Goal: Task Accomplishment & Management: Use online tool/utility

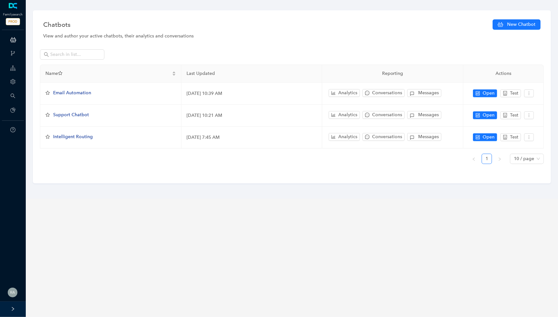
click at [108, 204] on main "Chatbots New Chatbot View and author your active chatbots, their analytics and …" at bounding box center [292, 158] width 533 height 317
click at [10, 312] on div at bounding box center [13, 308] width 26 height 15
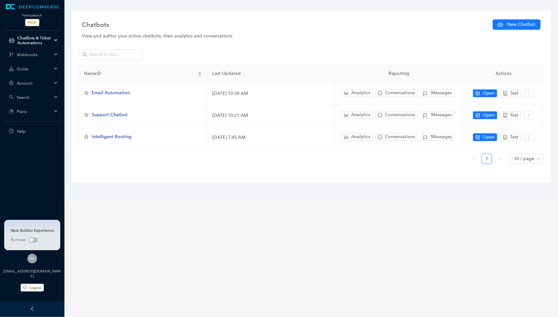
click at [51, 80] on div "Account" at bounding box center [32, 82] width 62 height 13
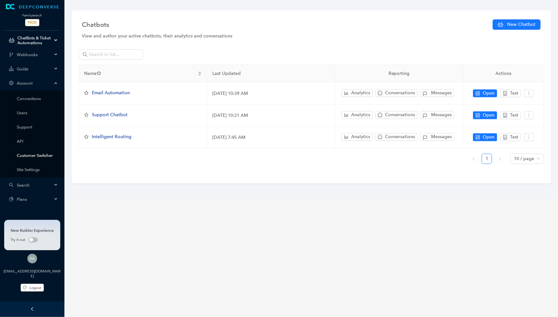
click at [49, 156] on link "Customer Switcher" at bounding box center [37, 155] width 41 height 5
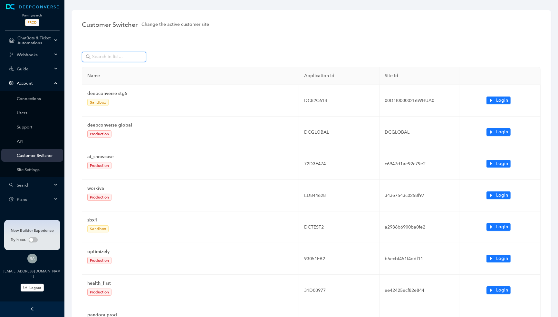
click at [105, 58] on input "text" at bounding box center [114, 56] width 45 height 7
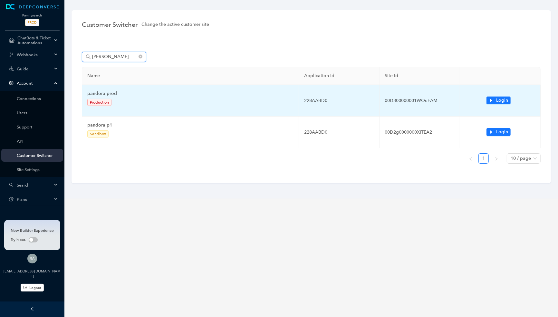
type input "pando"
click at [514, 99] on td "Login" at bounding box center [500, 101] width 81 height 32
click at [506, 99] on span "Login" at bounding box center [502, 100] width 12 height 7
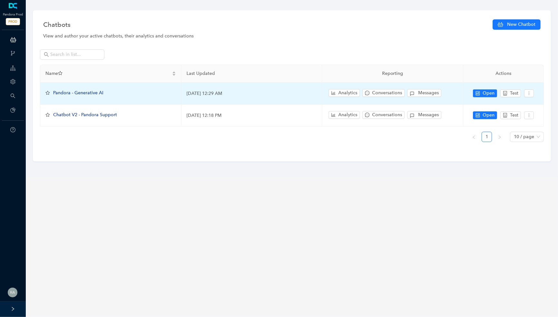
click at [89, 90] on span "Pandora - Generative AI" at bounding box center [78, 92] width 50 height 5
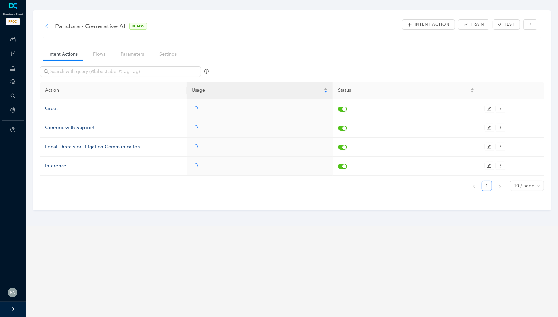
click at [48, 25] on icon "arrow-left" at bounding box center [47, 26] width 5 height 5
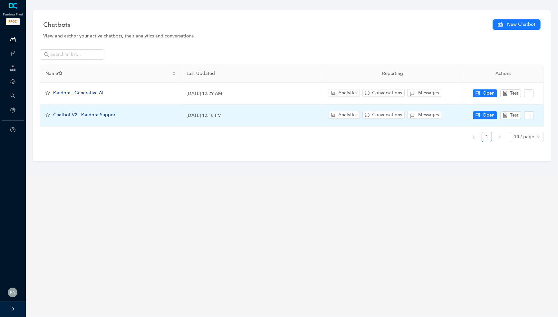
click at [81, 112] on span "Chatbot V2 - Pandora Support" at bounding box center [85, 114] width 64 height 5
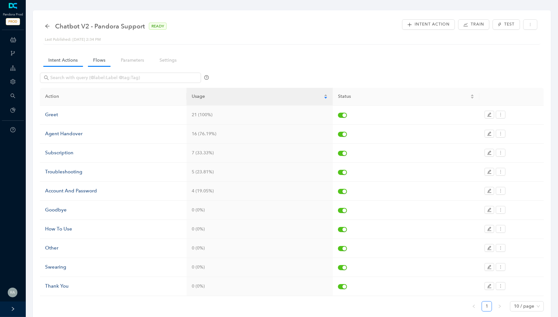
click at [99, 60] on link "Flows" at bounding box center [99, 60] width 23 height 12
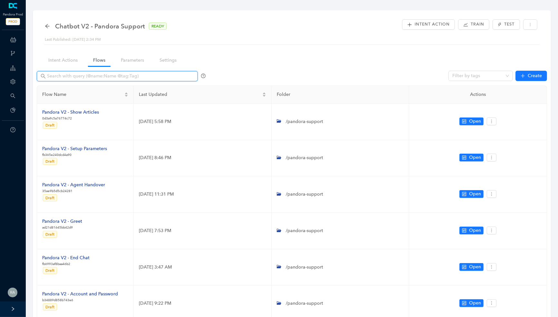
click at [106, 74] on input "text" at bounding box center [118, 76] width 142 height 7
click at [49, 25] on icon "arrow-left" at bounding box center [47, 26] width 5 height 5
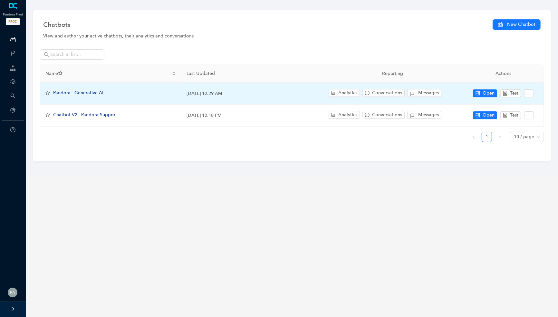
click at [85, 91] on span "Pandora - Generative AI" at bounding box center [78, 92] width 50 height 5
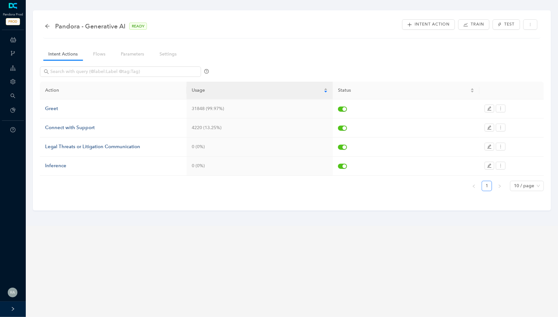
click at [97, 47] on nav "Intent Actions Flows Parameters Settings" at bounding box center [115, 54] width 150 height 18
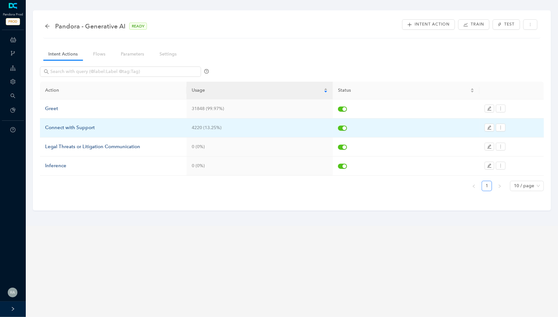
click at [86, 129] on div "Connect with Support" at bounding box center [113, 128] width 136 height 8
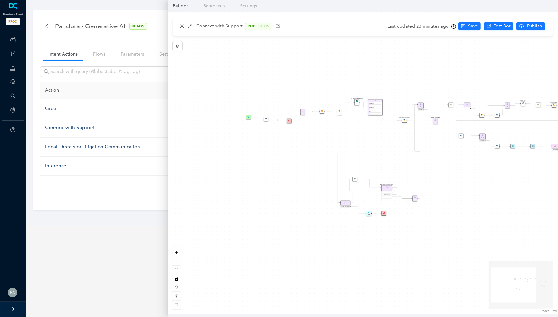
drag, startPoint x: 209, startPoint y: 151, endPoint x: 313, endPoint y: 145, distance: 104.6
click at [313, 145] on div "Rule P Start Rule P IsAvailable Rule newContact Get Contact details First Name …" at bounding box center [363, 163] width 391 height 302
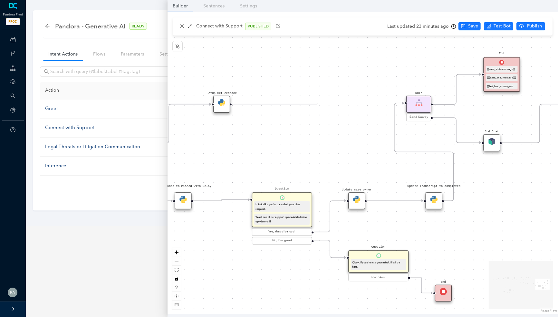
drag, startPoint x: 493, startPoint y: 140, endPoint x: 298, endPoint y: 112, distance: 197.0
click at [298, 112] on div "Rule P Start Rule P IsAvailable Rule newContact Get Contact details First Name …" at bounding box center [363, 163] width 391 height 302
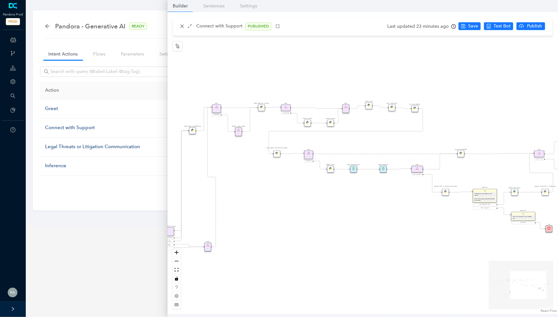
drag, startPoint x: 305, startPoint y: 122, endPoint x: 502, endPoint y: 161, distance: 201.2
click at [502, 161] on div "Rule P Start Rule P IsAvailable Rule newContact Get Contact details First Name …" at bounding box center [363, 163] width 391 height 302
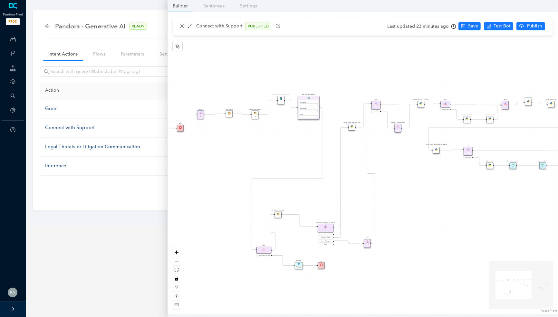
drag, startPoint x: 296, startPoint y: 234, endPoint x: 451, endPoint y: 230, distance: 155.1
click at [451, 230] on div "Rule P Start Rule P IsAvailable Rule newContact Get Contact details First Name …" at bounding box center [363, 163] width 391 height 302
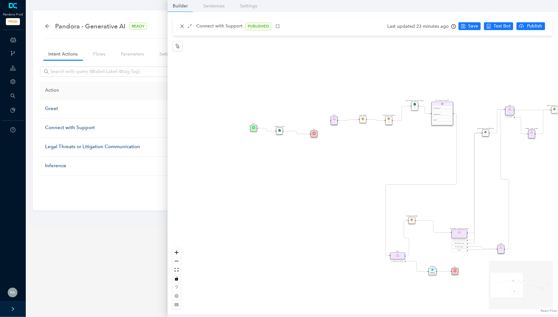
drag, startPoint x: 215, startPoint y: 164, endPoint x: 374, endPoint y: 164, distance: 158.6
click at [374, 164] on div "Rule P Start Rule P IsAvailable Rule newContact Get Contact details First Name …" at bounding box center [363, 163] width 391 height 302
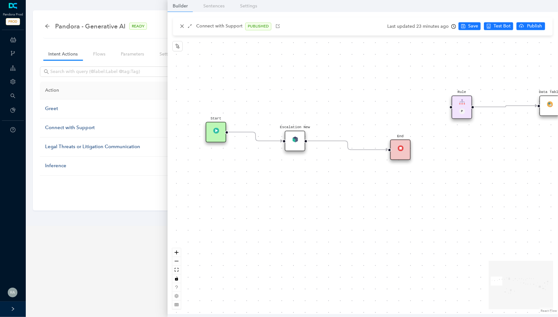
click at [299, 142] on div "Escalation New" at bounding box center [295, 141] width 21 height 21
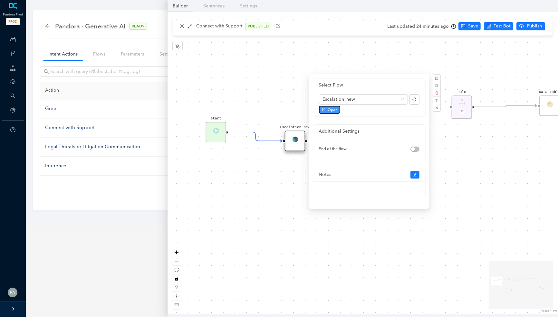
click at [334, 108] on span "Open" at bounding box center [333, 110] width 10 height 6
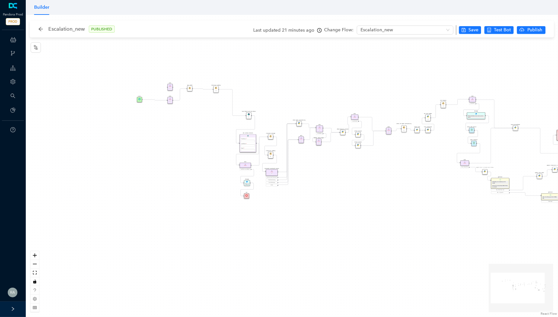
drag, startPoint x: 329, startPoint y: 233, endPoint x: 416, endPoint y: 210, distance: 89.6
click at [416, 210] on div "Rule P Data Table Rule P IsAvailable Rule newContact Get Contact details First …" at bounding box center [292, 166] width 533 height 302
drag, startPoint x: 136, startPoint y: 147, endPoint x: 168, endPoint y: 193, distance: 56.5
click at [168, 193] on div "Rule P Data Table Rule P IsAvailable Rule newContact Get Contact details First …" at bounding box center [292, 166] width 533 height 302
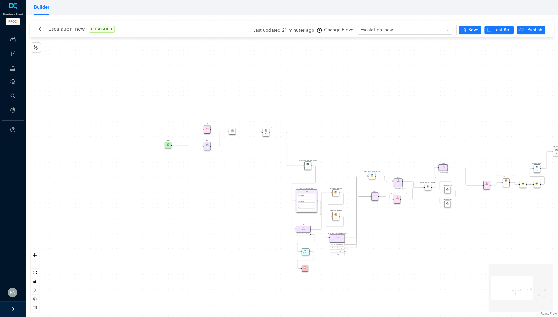
click at [43, 33] on div "Escalation_new PUBLISHED" at bounding box center [79, 29] width 83 height 10
click at [40, 29] on icon "arrow-left" at bounding box center [40, 28] width 5 height 5
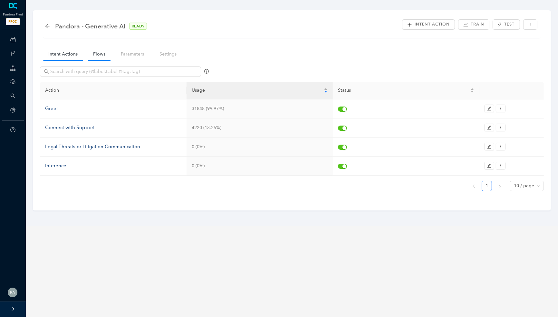
click at [102, 59] on link "Flows" at bounding box center [99, 54] width 23 height 12
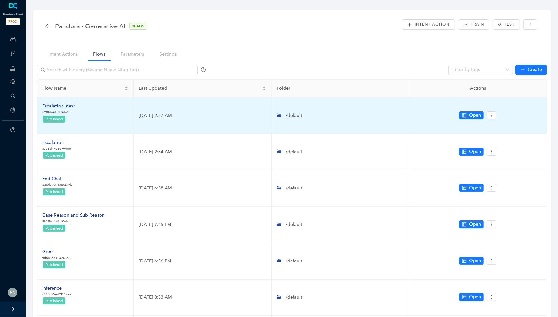
click at [67, 106] on div "Escalation_new" at bounding box center [58, 106] width 33 height 7
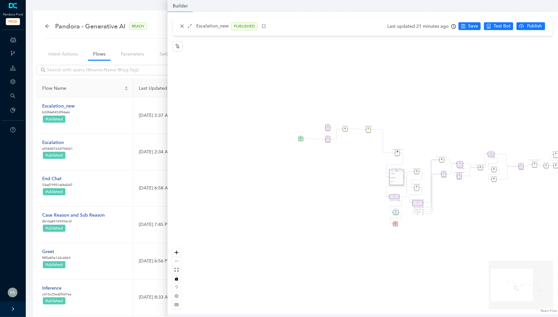
drag, startPoint x: 195, startPoint y: 162, endPoint x: 344, endPoint y: 177, distance: 150.3
click at [344, 177] on div "Rule P Data Table Rule P IsAvailable Rule newContact Get Contact details First …" at bounding box center [363, 163] width 391 height 302
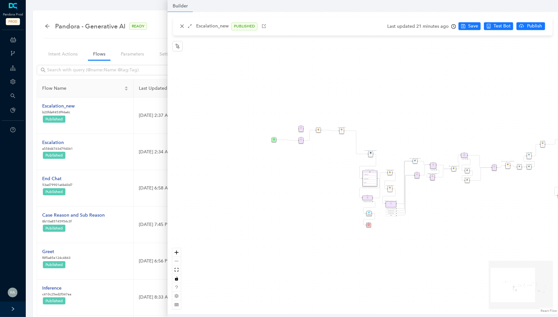
drag, startPoint x: 323, startPoint y: 151, endPoint x: 298, endPoint y: 153, distance: 25.8
click at [298, 153] on div "Rule P Data Table Rule P IsAvailable Rule newContact Get Contact details First …" at bounding box center [363, 163] width 391 height 302
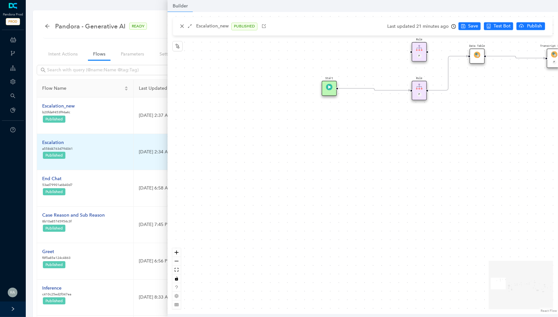
click at [83, 132] on td "Escalation_new b20fda9453f94a4c Published" at bounding box center [85, 115] width 97 height 36
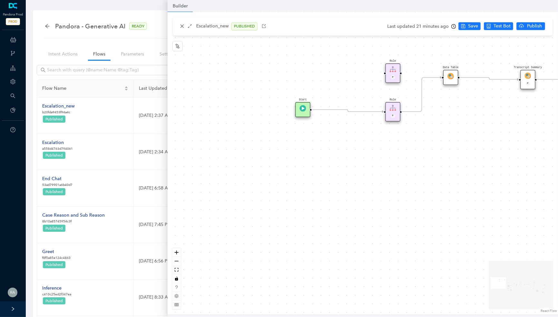
drag, startPoint x: 288, startPoint y: 120, endPoint x: 197, endPoint y: 197, distance: 118.5
click at [197, 197] on div "Rule P Data Table Rule P IsAvailable Rule newContact Get Contact details First …" at bounding box center [363, 163] width 391 height 302
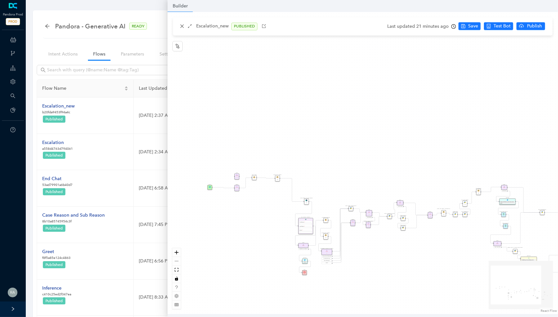
drag, startPoint x: 317, startPoint y: 219, endPoint x: 314, endPoint y: 196, distance: 23.3
click at [314, 196] on div "Rule P Data Table Rule P IsAvailable Rule newContact Get Contact details First …" at bounding box center [363, 163] width 391 height 302
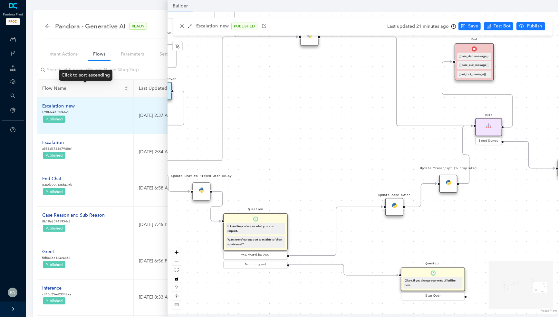
click at [92, 107] on td "Escalation_new b20fda9453f94a4c Published" at bounding box center [85, 115] width 97 height 36
click at [69, 104] on div "Escalation_new" at bounding box center [58, 106] width 33 height 7
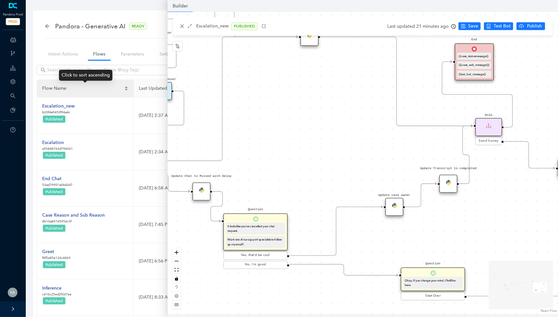
click at [98, 89] on span "Flow Name" at bounding box center [82, 88] width 81 height 7
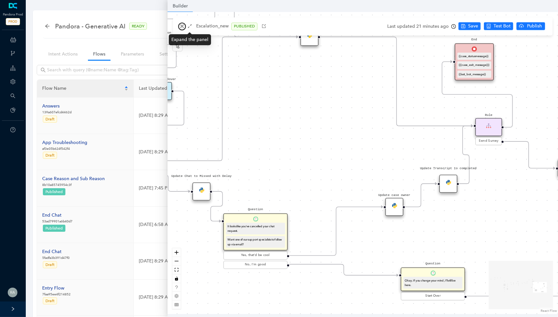
click at [183, 24] on icon "close" at bounding box center [182, 26] width 5 height 5
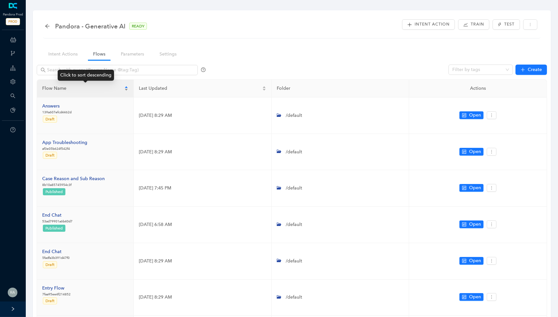
click at [89, 91] on span "Flow Name" at bounding box center [82, 88] width 81 height 7
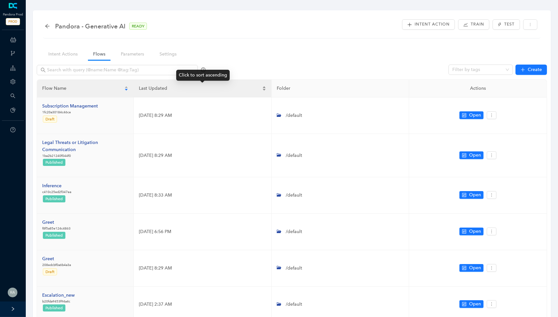
click at [162, 89] on span "Last Updated" at bounding box center [200, 88] width 122 height 7
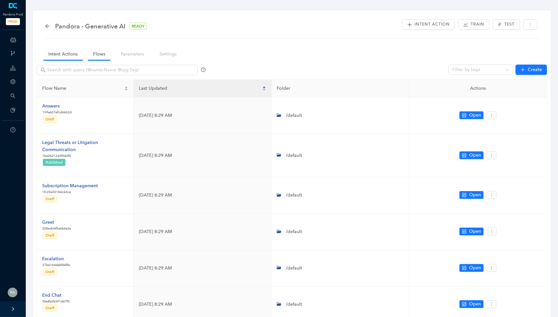
click at [70, 54] on link "Intent Actions" at bounding box center [63, 54] width 40 height 12
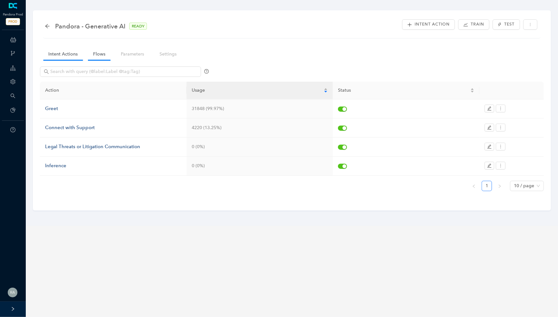
click at [99, 55] on link "Flows" at bounding box center [99, 54] width 23 height 12
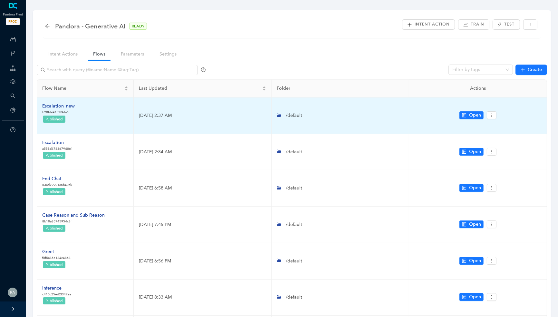
click at [61, 105] on div "Escalation_new" at bounding box center [58, 106] width 33 height 7
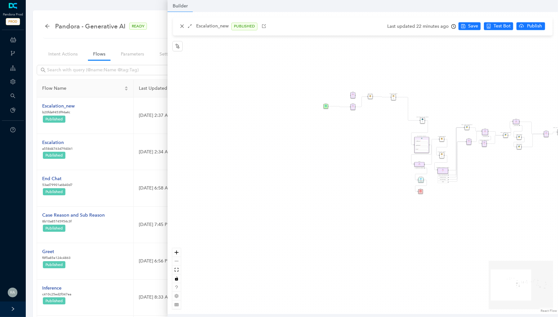
drag, startPoint x: 212, startPoint y: 141, endPoint x: 387, endPoint y: 132, distance: 174.6
click at [387, 132] on div "Rule P Data Table Rule P IsAvailable Rule newContact Get Contact details First …" at bounding box center [363, 163] width 391 height 302
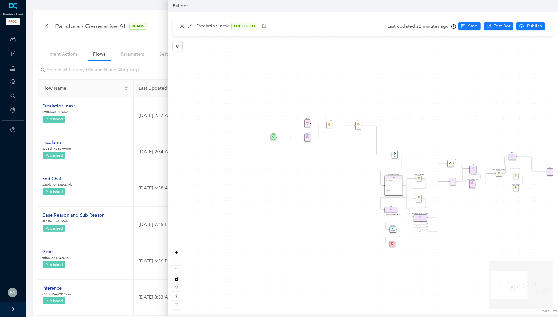
drag, startPoint x: 399, startPoint y: 145, endPoint x: 303, endPoint y: 128, distance: 97.6
click at [304, 128] on div "Rule P Data Table Rule P IsAvailable Rule newContact Get Contact details First …" at bounding box center [363, 163] width 391 height 302
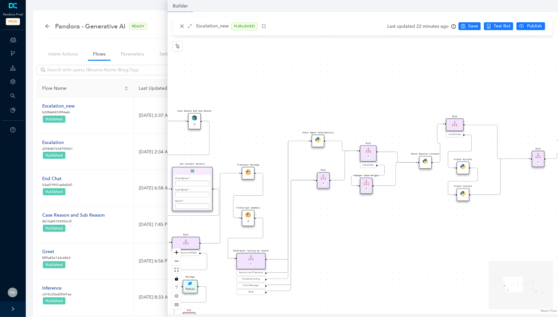
drag, startPoint x: 426, startPoint y: 90, endPoint x: 294, endPoint y: 93, distance: 131.2
click at [295, 93] on div "Rule P Data Table Rule P IsAvailable Rule newContact Get Contact details First …" at bounding box center [363, 163] width 391 height 302
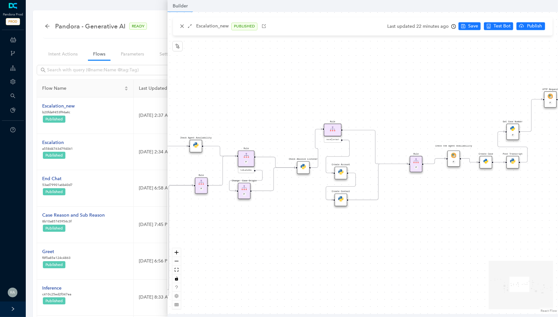
drag, startPoint x: 476, startPoint y: 272, endPoint x: 354, endPoint y: 277, distance: 122.6
click at [355, 277] on div "Rule P Data Table Rule P IsAvailable Rule newContact Get Contact details First …" at bounding box center [363, 163] width 391 height 302
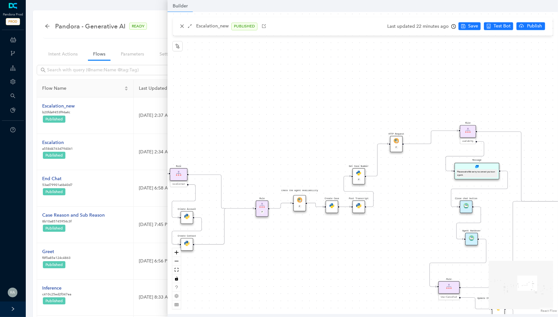
drag, startPoint x: 453, startPoint y: 227, endPoint x: 295, endPoint y: 274, distance: 165.1
click at [296, 274] on div "Rule P Data Table Rule P IsAvailable Rule newContact Get Contact details First …" at bounding box center [363, 163] width 391 height 302
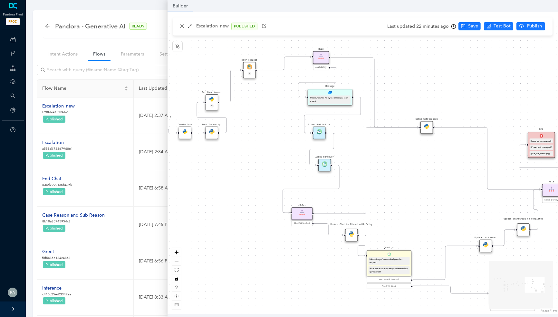
drag, startPoint x: 340, startPoint y: 284, endPoint x: 177, endPoint y: 203, distance: 182.1
click at [177, 203] on div "Rule P Data Table Rule P IsAvailable Rule newContact Get Contact details First …" at bounding box center [363, 163] width 391 height 302
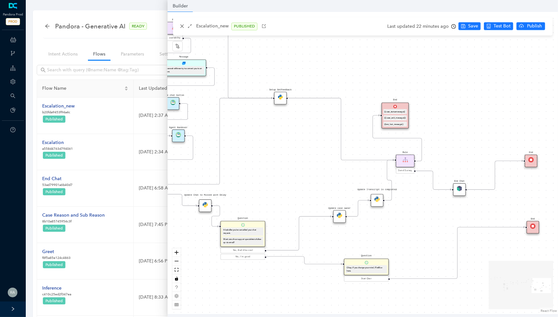
drag, startPoint x: 413, startPoint y: 194, endPoint x: 278, endPoint y: 162, distance: 138.6
click at [278, 162] on div "Rule P Data Table Rule P IsAvailable Rule newContact Get Contact details First …" at bounding box center [363, 163] width 391 height 302
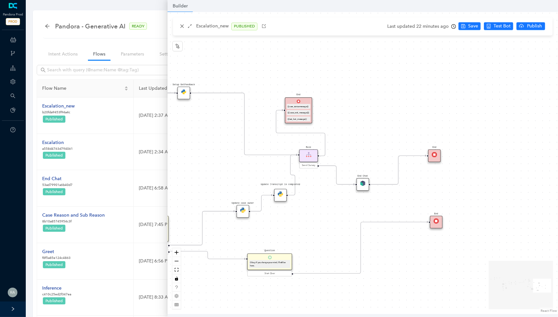
drag, startPoint x: 531, startPoint y: 189, endPoint x: 443, endPoint y: 191, distance: 88.0
click at [443, 191] on div "Rule P Data Table Rule P IsAvailable Rule newContact Get Contact details First …" at bounding box center [363, 163] width 391 height 302
click at [362, 185] on img at bounding box center [362, 183] width 5 height 5
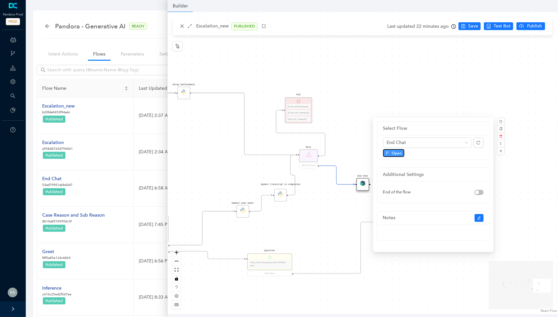
click at [398, 152] on span "Open" at bounding box center [397, 153] width 10 height 6
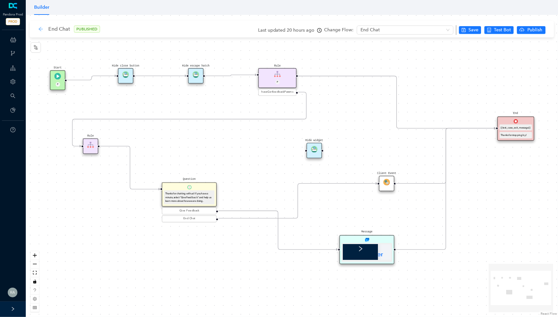
click at [41, 28] on icon "arrow-left" at bounding box center [40, 28] width 5 height 5
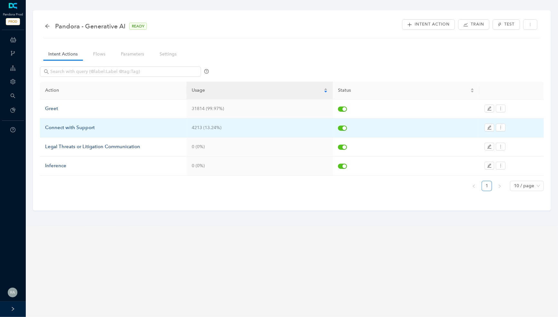
click at [77, 125] on div "Connect with Support" at bounding box center [113, 128] width 136 height 8
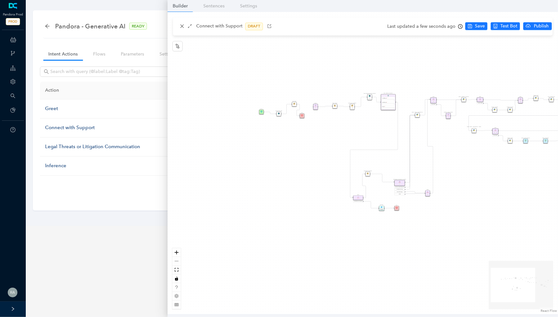
drag, startPoint x: 197, startPoint y: 154, endPoint x: 339, endPoint y: 150, distance: 142.6
click at [339, 150] on div "Rule P Start Rule P IsAvailable Rule newContact Get Contact details First Name …" at bounding box center [363, 163] width 391 height 302
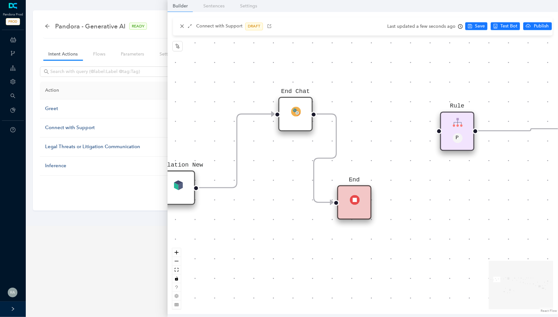
click at [459, 232] on div "Rule P Start Rule P IsAvailable Rule newContact Get Contact details First Name …" at bounding box center [363, 163] width 391 height 302
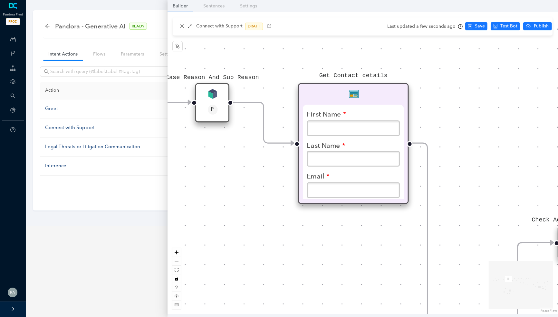
scroll to position [26, 0]
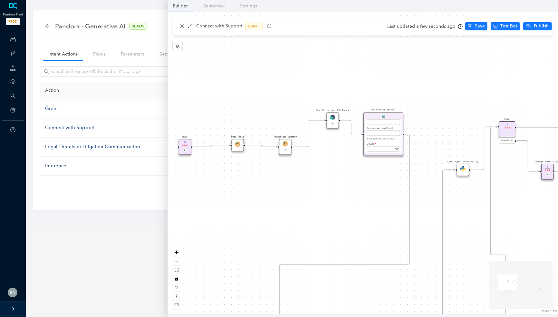
drag, startPoint x: 476, startPoint y: 136, endPoint x: 428, endPoint y: 132, distance: 47.6
click at [428, 132] on div "Rule P Start Rule P IsAvailable Rule newContact Get Contact details First Name …" at bounding box center [363, 163] width 391 height 302
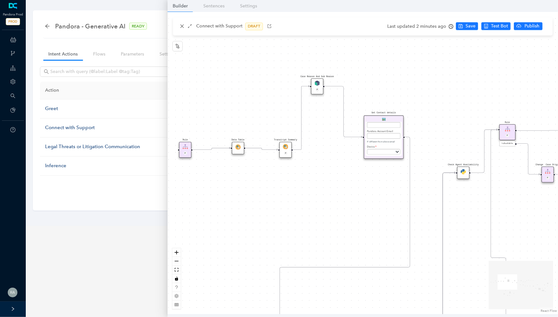
drag, startPoint x: 333, startPoint y: 130, endPoint x: 320, endPoint y: 93, distance: 40.1
click at [320, 93] on div "Case Reason And Sub Reason P" at bounding box center [317, 86] width 12 height 16
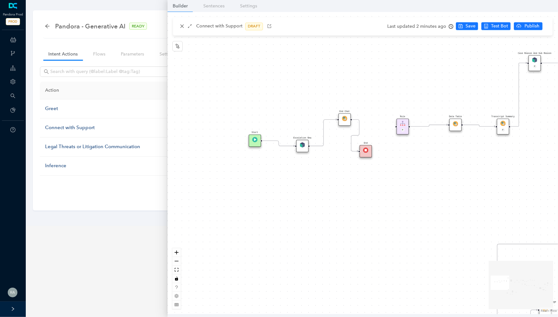
drag, startPoint x: 215, startPoint y: 95, endPoint x: 432, endPoint y: 72, distance: 218.2
click at [432, 72] on div "Rule P Start Rule P IsAvailable Rule newContact Get Contact details First Name …" at bounding box center [363, 163] width 391 height 302
click at [183, 26] on icon "close" at bounding box center [182, 26] width 5 height 5
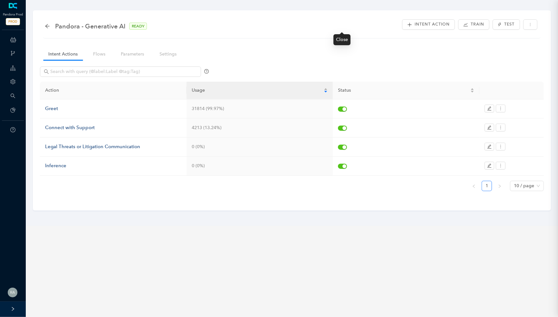
click at [183, 26] on div "Pandora - Generative AI READY" at bounding box center [292, 26] width 495 height 13
click at [112, 54] on nav "Intent Actions Flows Parameters Settings" at bounding box center [115, 54] width 150 height 18
click at [166, 47] on nav "Intent Actions Flows Parameters Settings" at bounding box center [115, 54] width 150 height 18
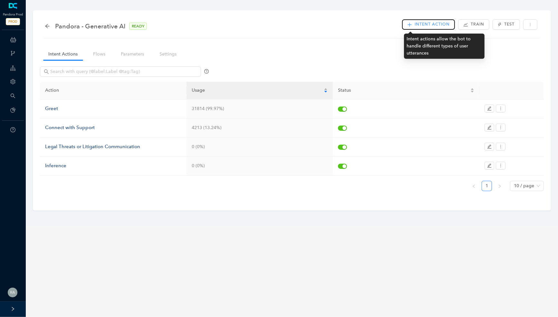
click at [432, 25] on span "Intent Action" at bounding box center [432, 24] width 35 height 6
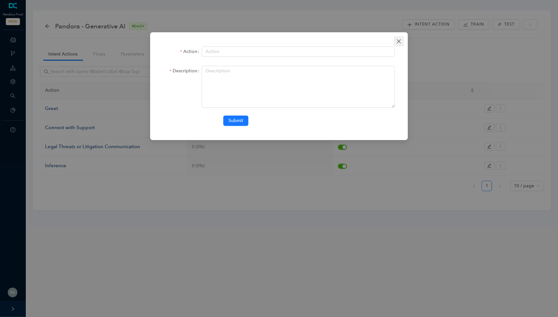
click at [402, 44] on button "Close" at bounding box center [399, 41] width 10 height 10
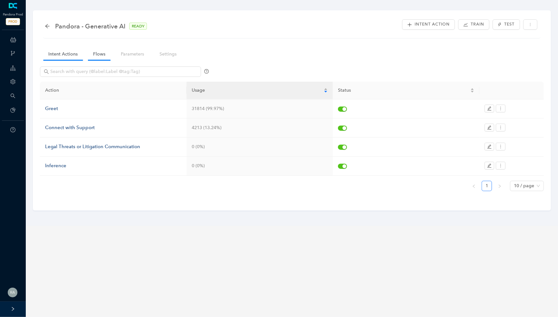
click at [100, 54] on link "Flows" at bounding box center [99, 54] width 23 height 12
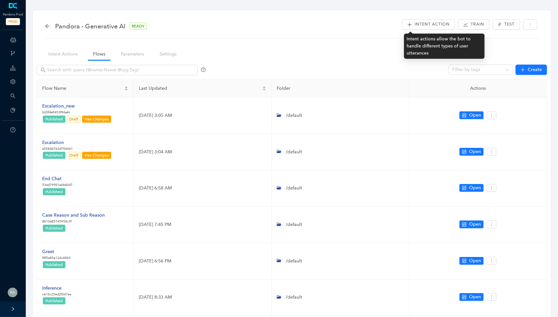
click at [429, 19] on ul "Intent Action Train Test" at bounding box center [471, 24] width 139 height 12
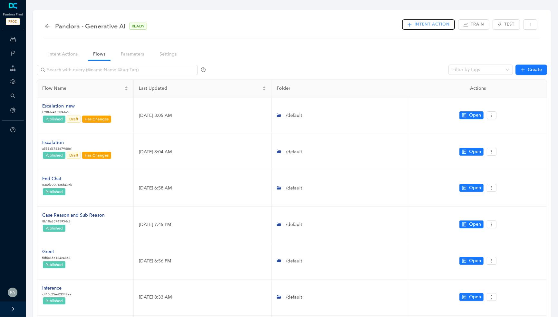
click at [427, 25] on span "Intent Action" at bounding box center [432, 24] width 35 height 6
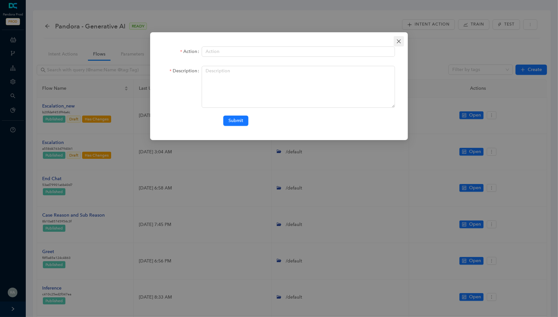
click at [400, 43] on icon "close" at bounding box center [399, 41] width 5 height 5
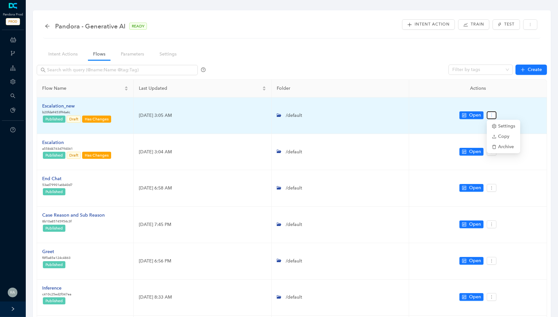
click at [493, 118] on button "button" at bounding box center [492, 115] width 10 height 8
click at [506, 124] on span "Settings" at bounding box center [503, 126] width 23 height 7
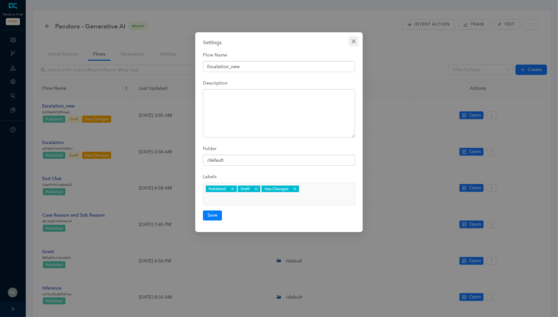
click at [352, 41] on icon "close" at bounding box center [353, 41] width 5 height 5
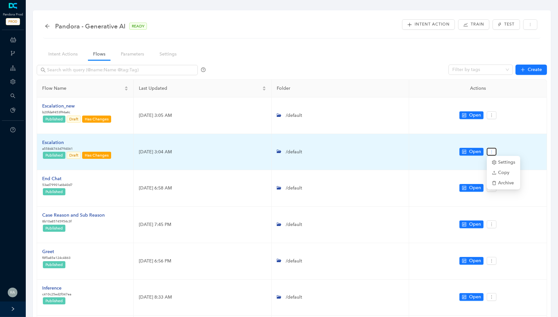
click at [495, 151] on button "button" at bounding box center [492, 152] width 10 height 8
click at [504, 160] on span "Settings" at bounding box center [503, 162] width 23 height 7
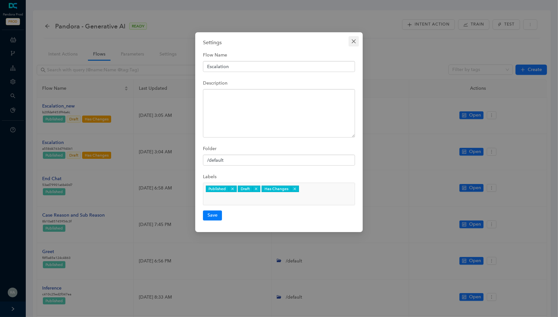
click at [354, 40] on icon "close" at bounding box center [353, 41] width 5 height 5
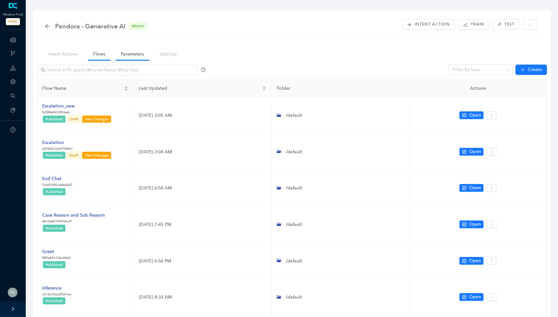
click at [123, 54] on link "Parameters" at bounding box center [133, 54] width 34 height 12
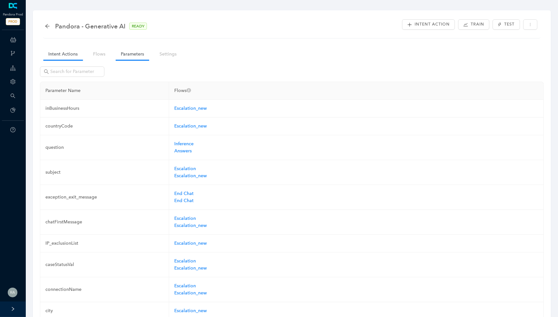
click at [71, 55] on link "Intent Actions" at bounding box center [63, 54] width 40 height 12
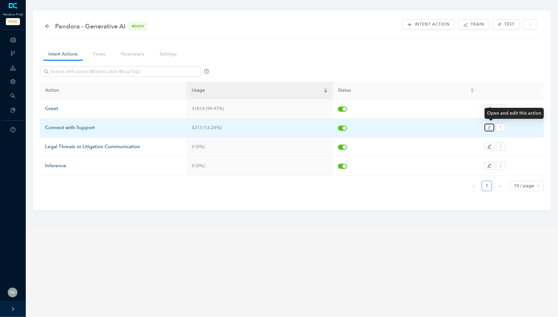
click at [488, 123] on button "button" at bounding box center [490, 127] width 10 height 8
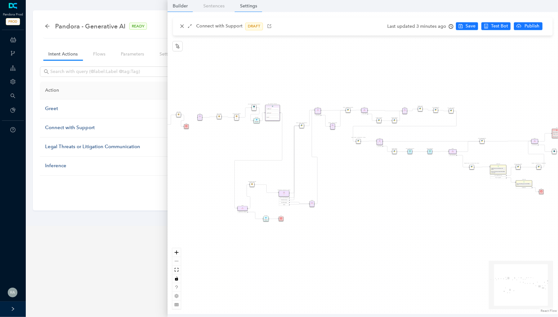
click at [254, 5] on link "Settings" at bounding box center [248, 6] width 27 height 12
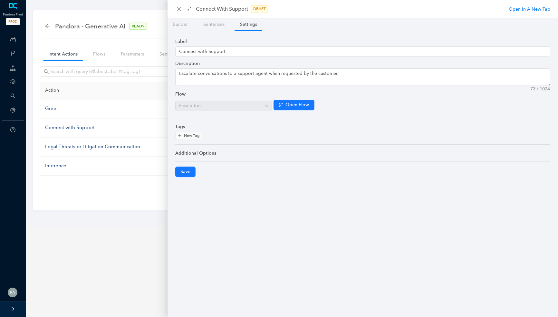
click at [266, 104] on span "Escalation" at bounding box center [223, 106] width 89 height 10
click at [211, 151] on div "Additional Options" at bounding box center [362, 153] width 375 height 7
click at [184, 24] on link "Builder" at bounding box center [180, 24] width 25 height 12
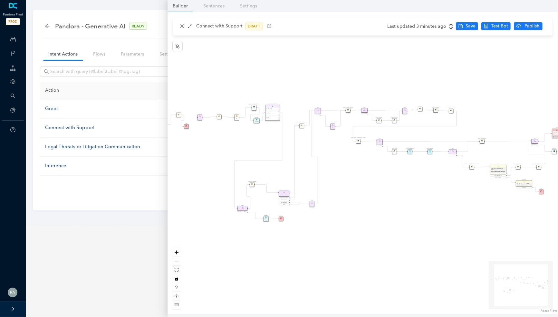
click at [118, 302] on main "Pandora - Generative AI READY Intent Action Train Test Intent Actions Flows Par…" at bounding box center [292, 158] width 533 height 317
click at [185, 28] on button "button" at bounding box center [182, 27] width 8 height 8
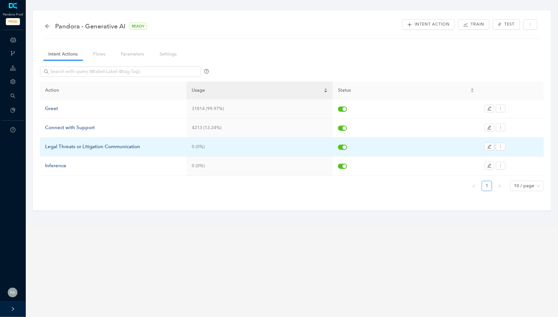
click at [75, 145] on div "Legal Threats or Litigation Communication" at bounding box center [113, 147] width 136 height 8
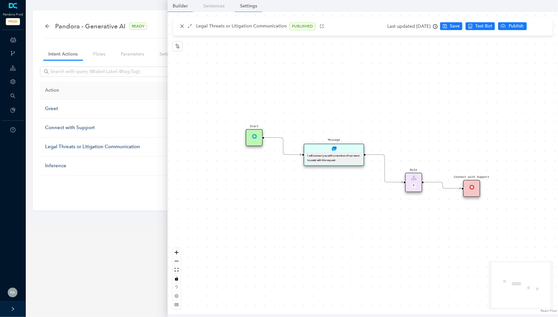
click at [253, 7] on link "Settings" at bounding box center [248, 6] width 27 height 12
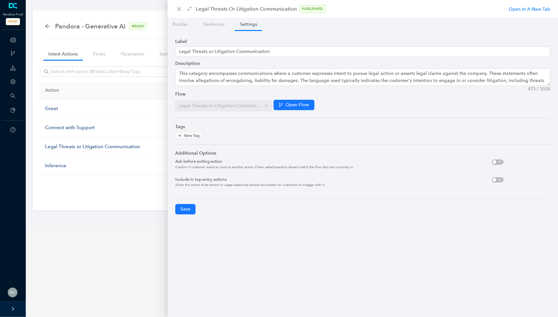
click at [262, 103] on span "Legal Threats or Litigation Communication" at bounding box center [223, 106] width 89 height 10
click at [219, 32] on div "Label Legal Threats or Litigation Communication Description This category encom…" at bounding box center [363, 125] width 391 height 191
click at [211, 25] on link "Sentences" at bounding box center [214, 24] width 32 height 12
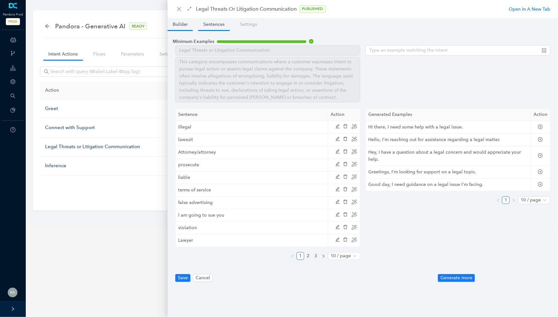
click at [187, 29] on link "Builder" at bounding box center [180, 24] width 25 height 12
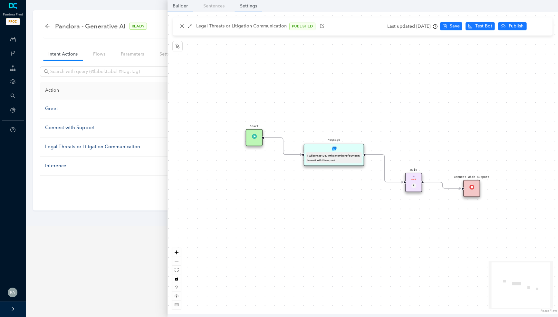
click at [248, 5] on link "Settings" at bounding box center [248, 6] width 27 height 12
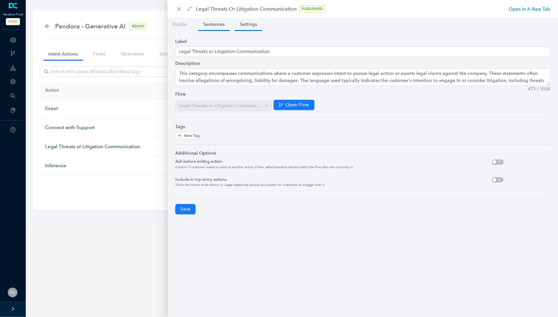
click at [221, 28] on link "Sentences" at bounding box center [214, 24] width 32 height 12
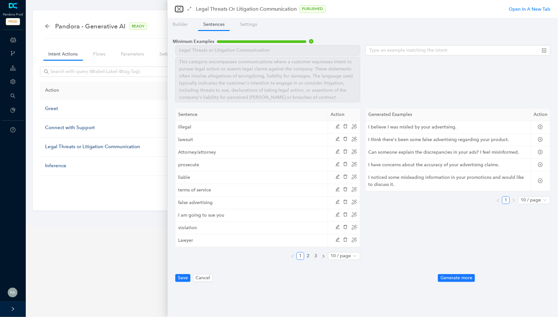
click at [178, 7] on icon "close" at bounding box center [179, 8] width 5 height 5
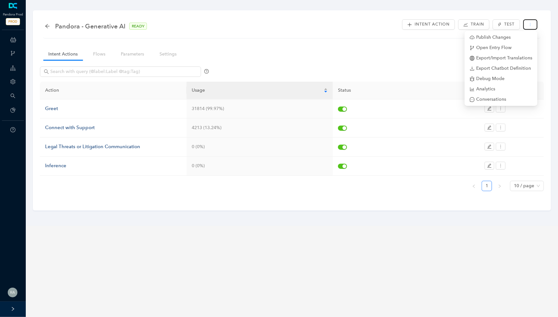
click at [533, 28] on button "button" at bounding box center [531, 24] width 14 height 10
click at [501, 46] on span "Open Entry Flow" at bounding box center [501, 47] width 63 height 7
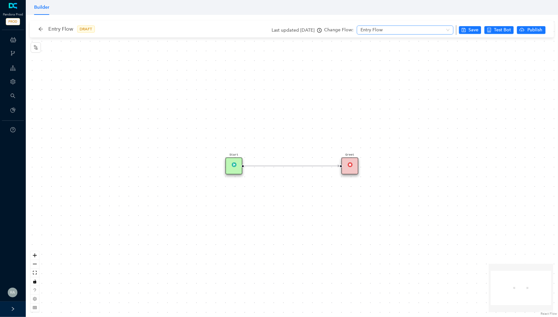
click at [387, 30] on span "Entry Flow" at bounding box center [405, 30] width 89 height 10
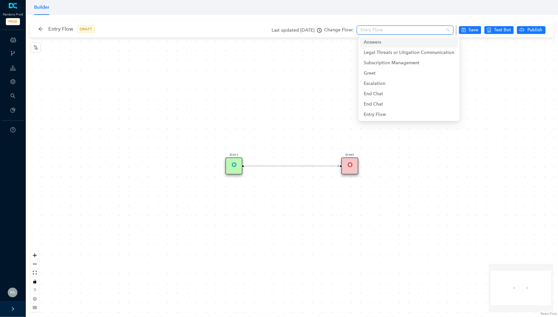
click at [387, 30] on span "Entry Flow" at bounding box center [405, 30] width 89 height 10
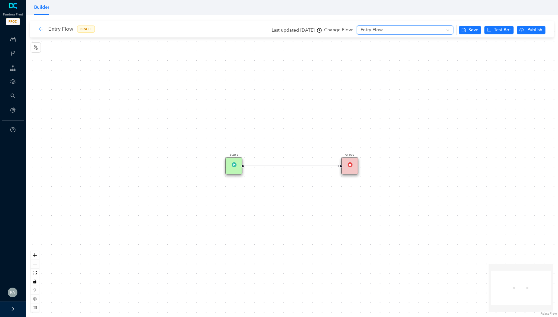
click at [39, 30] on icon "arrow-left" at bounding box center [40, 28] width 5 height 5
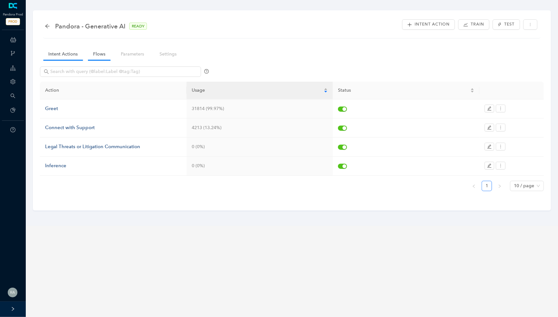
click at [102, 57] on link "Flows" at bounding box center [99, 54] width 23 height 12
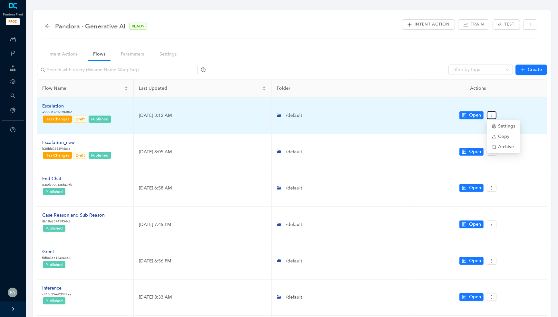
click at [496, 112] on button "button" at bounding box center [492, 115] width 10 height 8
click at [494, 109] on td "Open" at bounding box center [478, 115] width 138 height 36
click at [494, 113] on icon "more" at bounding box center [492, 115] width 5 height 5
click at [504, 124] on span "Settings" at bounding box center [503, 126] width 23 height 7
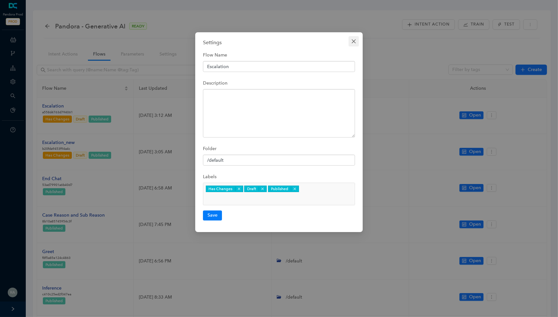
click at [352, 41] on icon "close" at bounding box center [353, 41] width 5 height 5
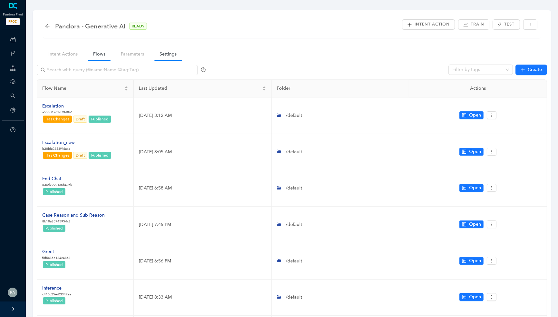
click at [164, 52] on link "Settings" at bounding box center [167, 54] width 27 height 12
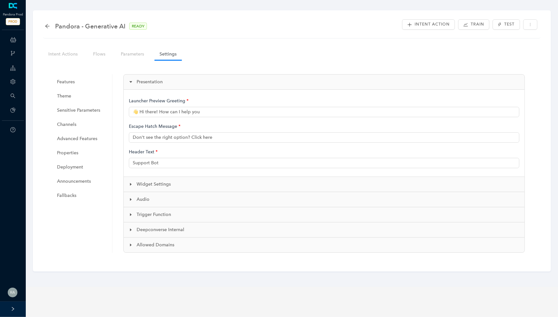
type input "👋 Hi there! How can I help you?"
type input "Pandora Support"
click at [80, 80] on span "Features" at bounding box center [81, 81] width 49 height 13
click at [69, 97] on span "Theme" at bounding box center [81, 96] width 49 height 13
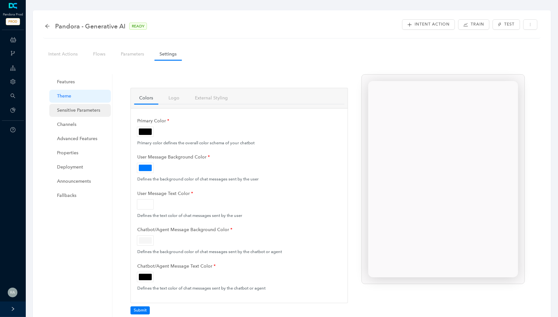
click at [86, 115] on span "Sensitive Parameters" at bounding box center [81, 110] width 49 height 13
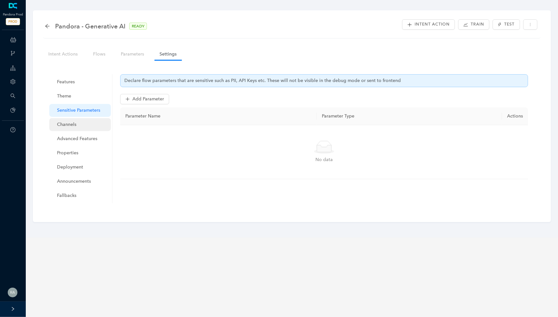
click at [80, 121] on span "Channels" at bounding box center [81, 124] width 49 height 13
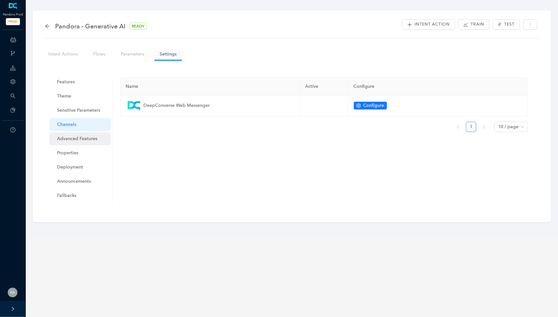
click at [87, 139] on span "Advanced Features" at bounding box center [81, 138] width 49 height 13
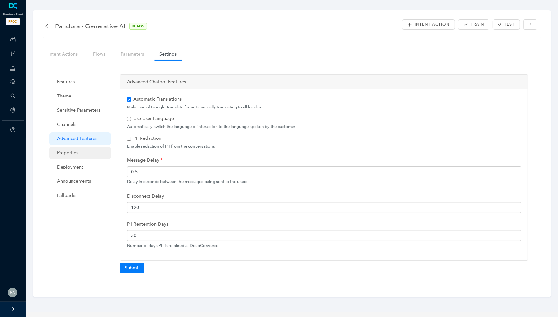
click at [76, 153] on span "Properties" at bounding box center [81, 152] width 49 height 13
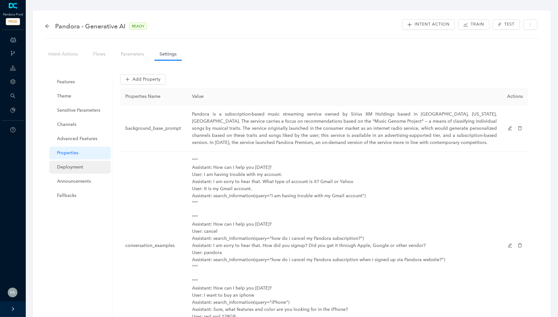
click at [81, 166] on span "Deployment" at bounding box center [81, 167] width 49 height 13
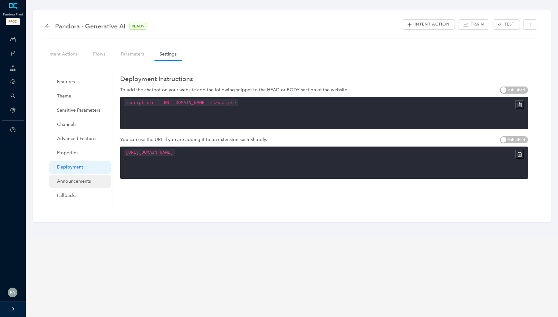
click at [85, 181] on span "Announcements" at bounding box center [81, 181] width 49 height 13
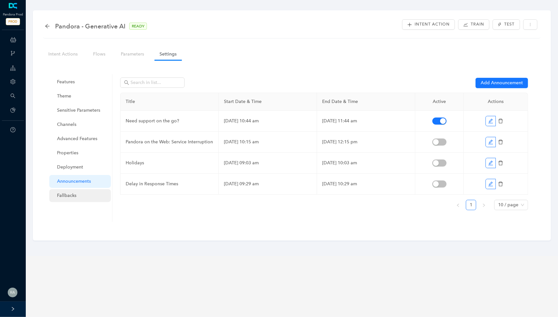
click at [81, 200] on span "Fallbacks" at bounding box center [81, 195] width 49 height 13
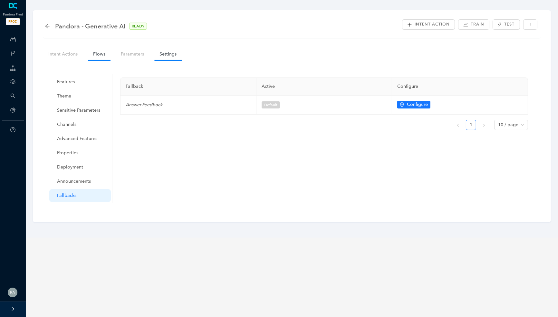
click at [98, 52] on link "Flows" at bounding box center [99, 54] width 23 height 12
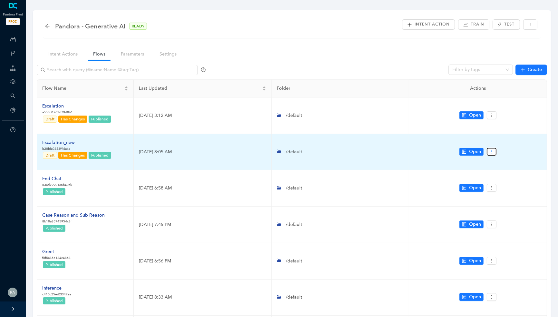
click at [494, 151] on icon "more" at bounding box center [492, 151] width 5 height 5
click at [511, 159] on span "Settings" at bounding box center [503, 162] width 23 height 7
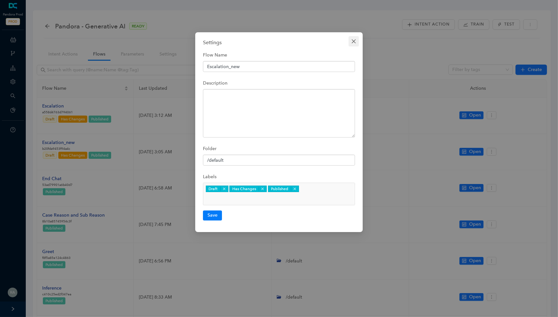
click at [354, 42] on icon "close" at bounding box center [354, 41] width 4 height 4
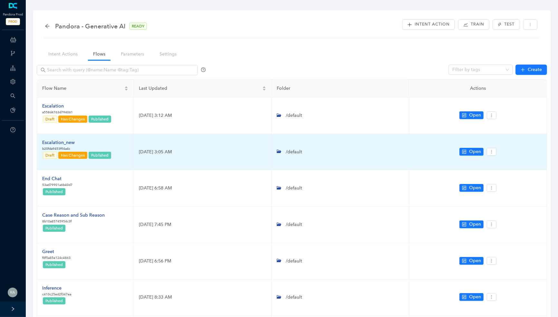
click at [290, 150] on span "/default" at bounding box center [294, 151] width 18 height 5
click at [277, 151] on icon "folder-open" at bounding box center [279, 151] width 5 height 5
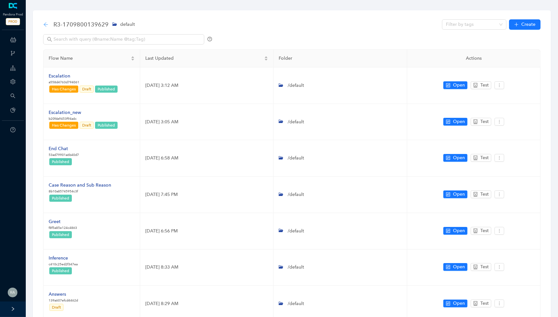
click at [46, 25] on icon "arrow-left" at bounding box center [45, 24] width 5 height 5
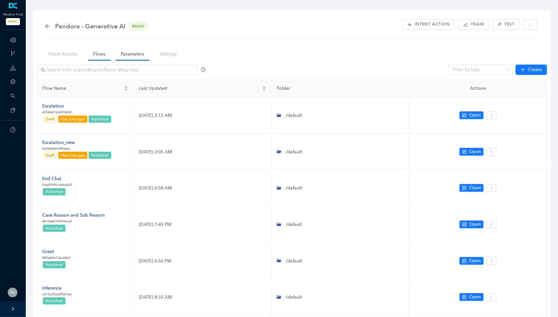
click at [120, 59] on link "Parameters" at bounding box center [133, 54] width 34 height 12
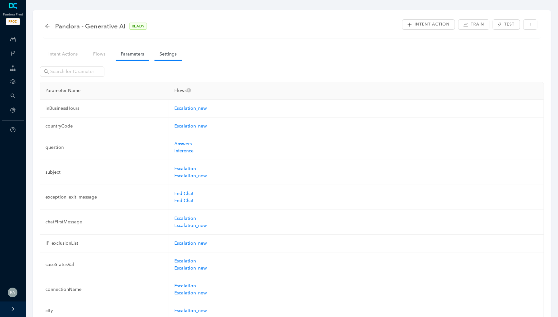
click at [176, 57] on link "Settings" at bounding box center [167, 54] width 27 height 12
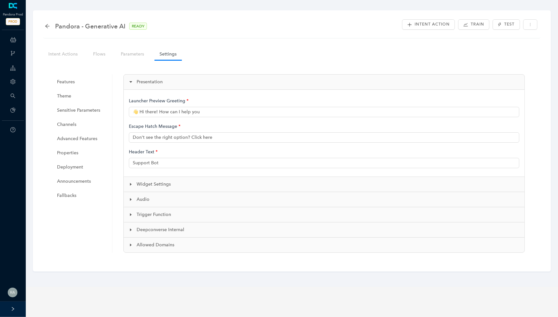
type input "👋 Hi there! How can I help you?"
type input "Pandora Support"
click at [65, 56] on link "Intent Actions" at bounding box center [63, 54] width 40 height 12
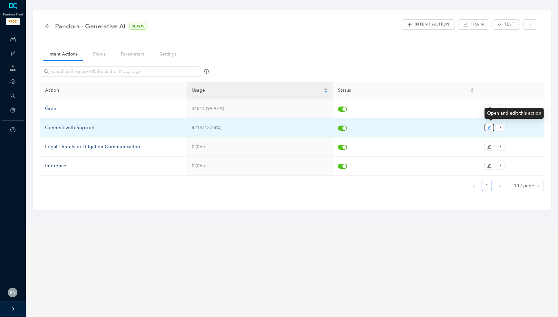
click at [492, 125] on icon "edit" at bounding box center [489, 127] width 5 height 5
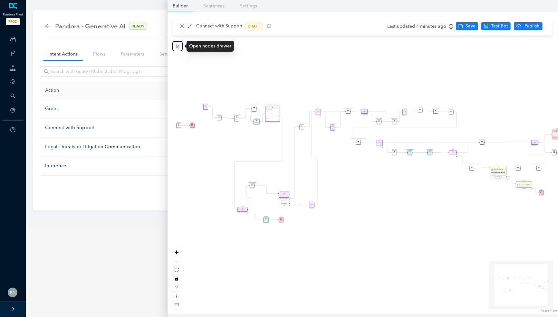
click at [177, 49] on button "button" at bounding box center [177, 46] width 10 height 10
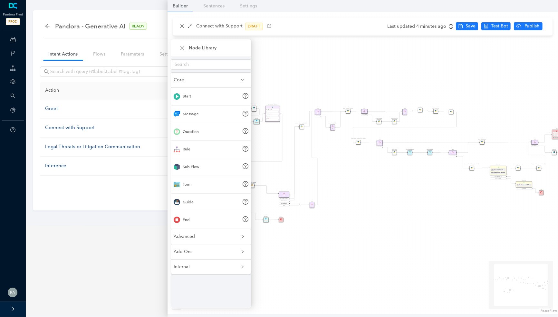
click at [239, 233] on span "Advanced" at bounding box center [207, 236] width 67 height 7
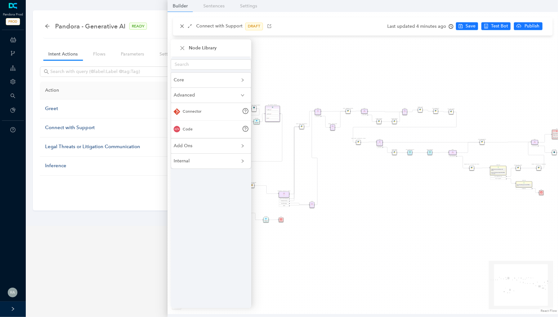
click at [240, 155] on div "Internal" at bounding box center [211, 160] width 80 height 15
click at [237, 75] on div "Core" at bounding box center [211, 80] width 80 height 15
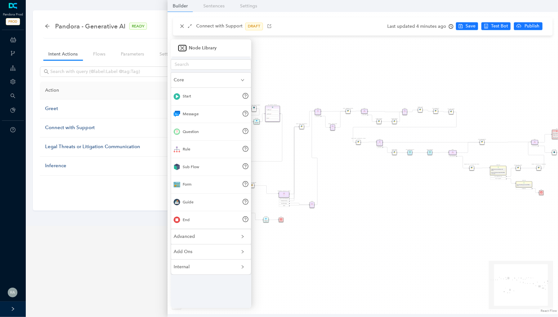
click at [184, 49] on icon "close" at bounding box center [182, 47] width 5 height 5
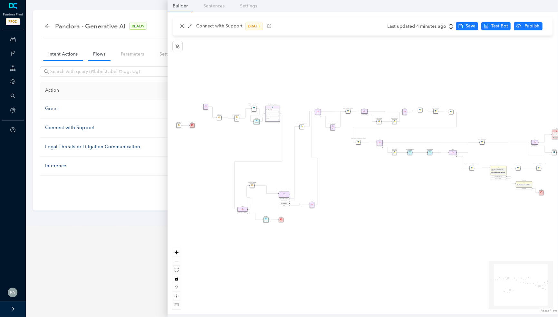
click at [92, 49] on link "Flows" at bounding box center [99, 54] width 23 height 12
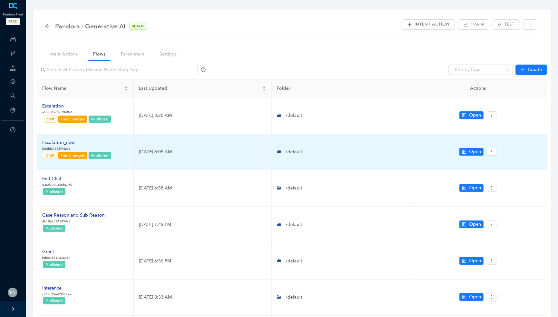
click at [60, 139] on div "Escalation_new" at bounding box center [77, 142] width 70 height 7
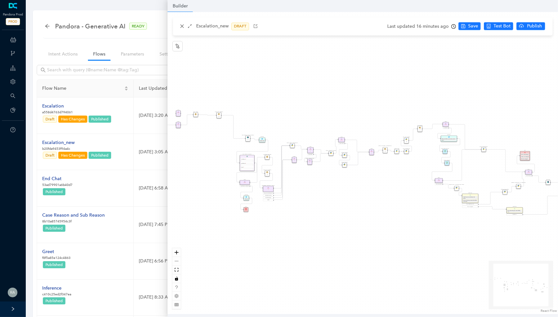
drag, startPoint x: 240, startPoint y: 140, endPoint x: 377, endPoint y: 62, distance: 157.7
click at [377, 62] on div "Rule P Data Table Rule P IsAvailable Rule newContact Get Contact details First …" at bounding box center [363, 163] width 391 height 302
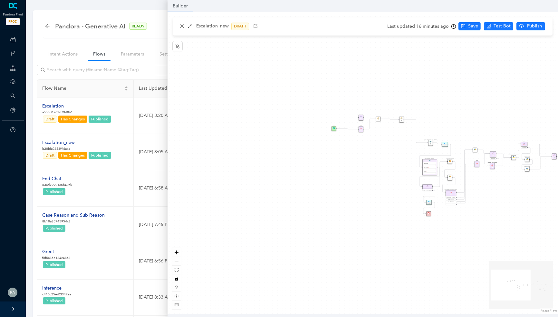
drag, startPoint x: 352, startPoint y: 74, endPoint x: 534, endPoint y: 77, distance: 182.2
click at [535, 77] on div "Rule P Data Table Rule P IsAvailable Rule newContact Get Contact details First …" at bounding box center [363, 163] width 391 height 302
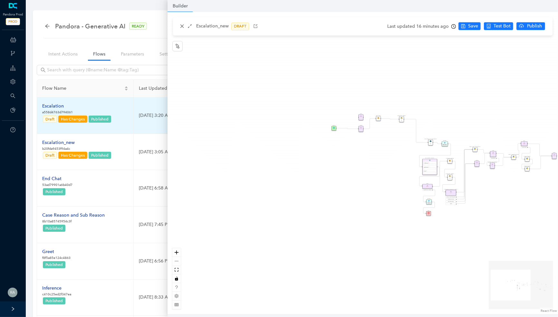
click at [59, 105] on div "Escalation" at bounding box center [77, 106] width 70 height 7
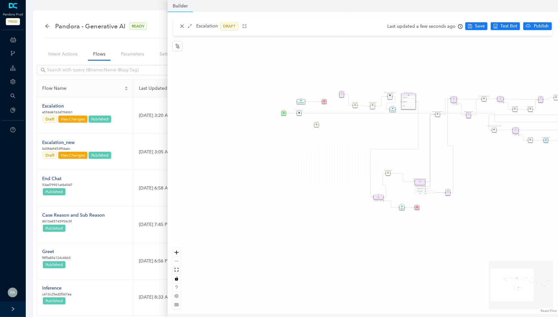
drag, startPoint x: 223, startPoint y: 150, endPoint x: 360, endPoint y: 138, distance: 137.6
click at [360, 138] on div "Rule P Start Rule P IsAvailable Rule newContact Get Contact details First Name …" at bounding box center [363, 163] width 391 height 302
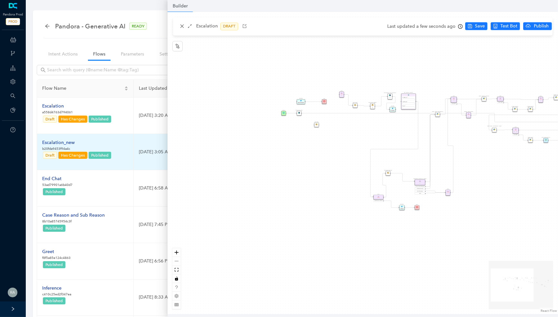
click at [63, 148] on p "b20fda9453f94a4c" at bounding box center [77, 148] width 70 height 5
click at [67, 146] on p "b20fda9453f94a4c" at bounding box center [77, 148] width 70 height 5
click at [65, 139] on div "Escalation_new" at bounding box center [77, 142] width 70 height 7
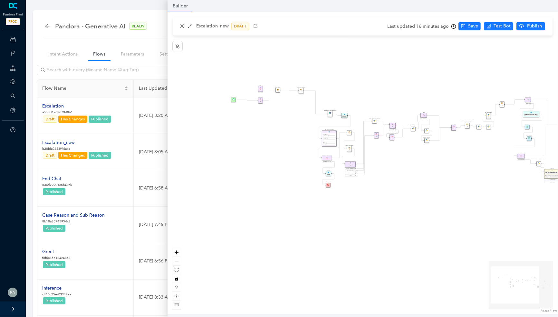
drag, startPoint x: 317, startPoint y: 231, endPoint x: 399, endPoint y: 207, distance: 85.8
click at [399, 207] on div "Rule P Data Table Rule P IsAvailable Rule newContact Get Contact details First …" at bounding box center [363, 163] width 391 height 302
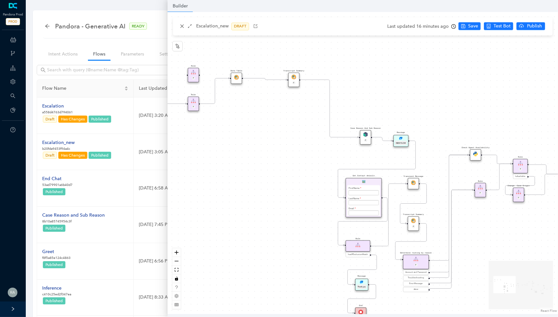
drag, startPoint x: 271, startPoint y: 191, endPoint x: 254, endPoint y: 130, distance: 63.1
click at [254, 130] on div "Rule P Data Table Rule P IsAvailable Rule newContact Get Contact details First …" at bounding box center [363, 163] width 391 height 302
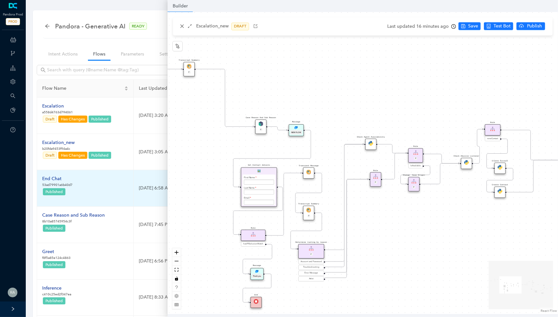
drag, startPoint x: 251, startPoint y: 191, endPoint x: 146, endPoint y: 180, distance: 105.3
click at [146, 180] on body "Pandora Prod PROD ChatBots & Ticket Automations Webhooks Guide Account Search P…" at bounding box center [279, 158] width 558 height 317
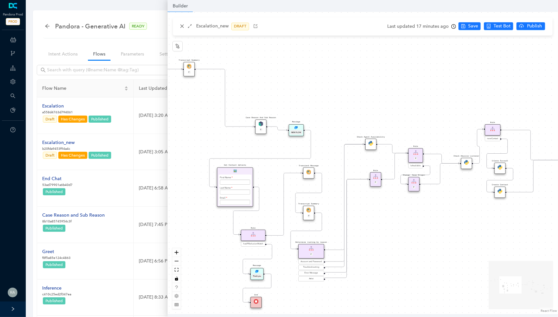
drag, startPoint x: 270, startPoint y: 177, endPoint x: 248, endPoint y: 177, distance: 22.6
click at [248, 177] on div "First Name" at bounding box center [235, 179] width 30 height 10
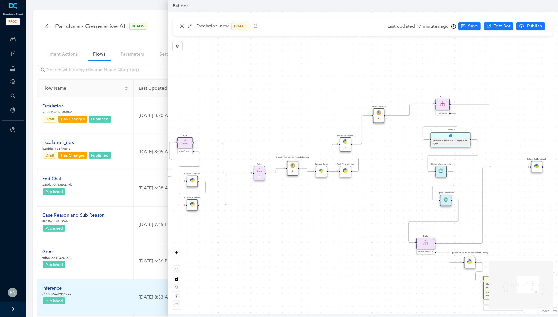
drag, startPoint x: 437, startPoint y: 266, endPoint x: 131, endPoint y: 266, distance: 305.9
click at [131, 266] on body "Pandora Prod PROD ChatBots & Ticket Automations Webhooks Guide Account Search P…" at bounding box center [279, 158] width 558 height 317
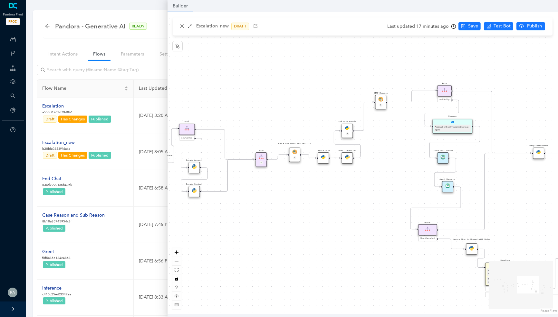
drag, startPoint x: 277, startPoint y: 315, endPoint x: 220, endPoint y: 287, distance: 63.7
click at [220, 287] on div "Builder Escalation_new DRAFT Last updated 17 minutes ago Save Test Bot Publish …" at bounding box center [363, 158] width 391 height 317
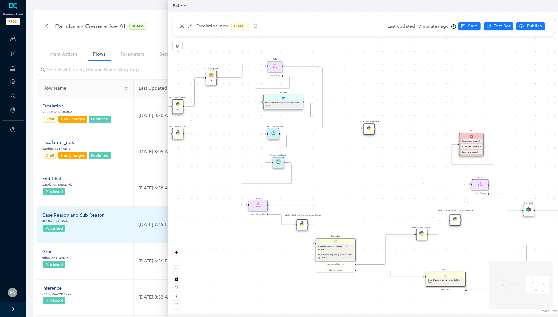
drag, startPoint x: 314, startPoint y: 231, endPoint x: 145, endPoint y: 207, distance: 171.3
click at [145, 207] on body "Pandora Prod PROD ChatBots & Ticket Automations Webhooks Guide Account Search P…" at bounding box center [279, 158] width 558 height 317
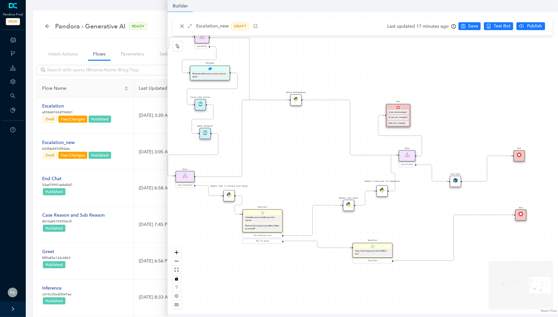
drag, startPoint x: 346, startPoint y: 208, endPoint x: 271, endPoint y: 179, distance: 80.5
click at [271, 179] on div "Rule P Data Table Rule P IsAvailable Rule newContact Get Contact details First …" at bounding box center [363, 163] width 391 height 302
click at [456, 181] on img at bounding box center [453, 180] width 5 height 5
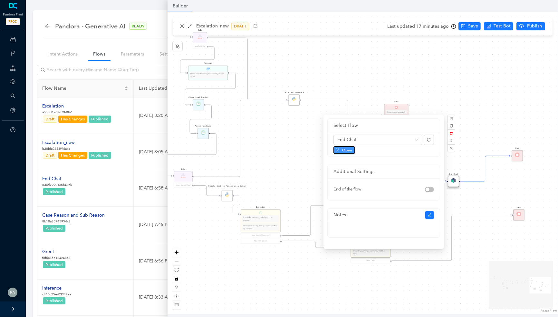
click at [343, 151] on span "Open" at bounding box center [348, 150] width 10 height 6
click at [526, 180] on div "Rule P Data Table Rule P IsAvailable Rule newContact Get Contact details First …" at bounding box center [363, 163] width 391 height 302
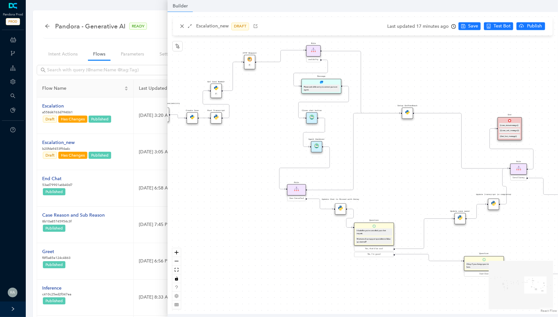
drag, startPoint x: 413, startPoint y: 235, endPoint x: 525, endPoint y: 250, distance: 113.5
click at [525, 250] on div "Rule P Data Table Rule P IsAvailable Rule newContact Get Contact details First …" at bounding box center [363, 163] width 391 height 302
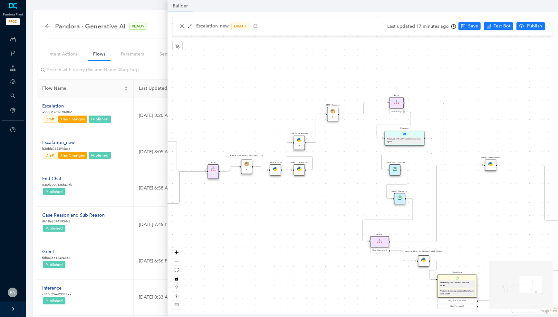
drag, startPoint x: 393, startPoint y: 152, endPoint x: 478, endPoint y: 202, distance: 98.4
click at [478, 202] on div "Rule P Data Table Rule P IsAvailable Rule newContact Get Contact details First …" at bounding box center [363, 163] width 391 height 302
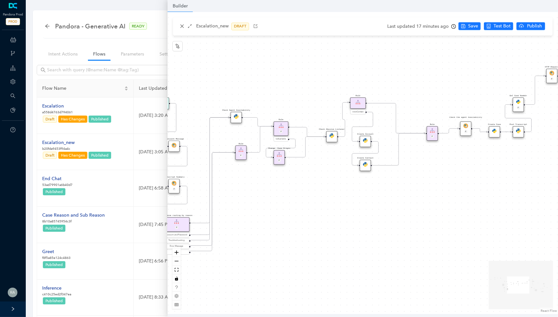
drag, startPoint x: 315, startPoint y: 216, endPoint x: 534, endPoint y: 178, distance: 221.7
click at [534, 178] on div "Rule P Data Table Rule P IsAvailable Rule newContact Get Contact details First …" at bounding box center [363, 163] width 391 height 302
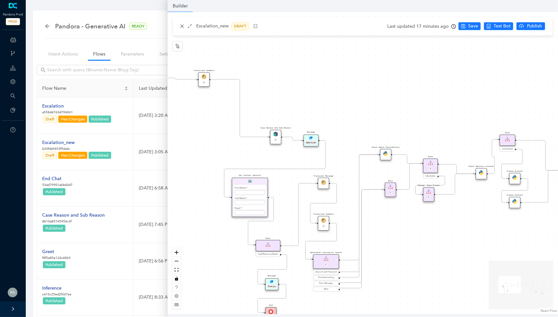
drag, startPoint x: 407, startPoint y: 219, endPoint x: 557, endPoint y: 256, distance: 154.0
click at [557, 256] on div "Rule P Data Table Rule P IsAvailable Rule newContact Get Contact details First …" at bounding box center [363, 163] width 391 height 302
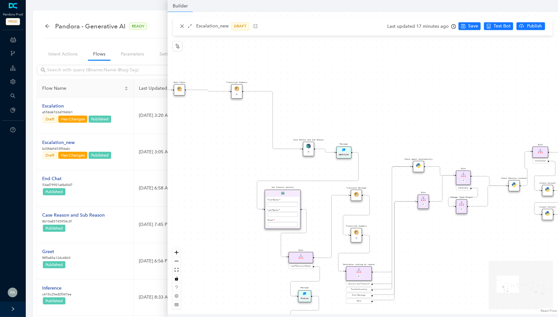
drag, startPoint x: 467, startPoint y: 245, endPoint x: 500, endPoint y: 257, distance: 35.0
click at [500, 257] on div "Rule P Data Table Rule P IsAvailable Rule newContact Get Contact details First …" at bounding box center [363, 163] width 391 height 302
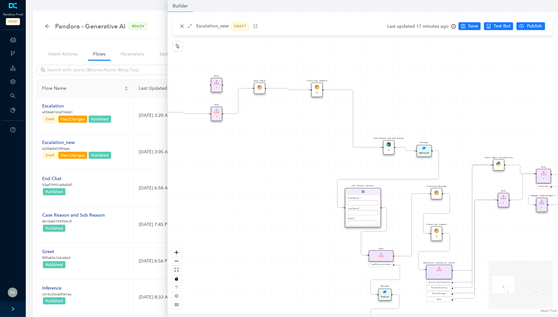
drag, startPoint x: 358, startPoint y: 98, endPoint x: 438, endPoint y: 97, distance: 80.3
click at [438, 97] on div "Rule P Data Table Rule P IsAvailable Rule newContact Get Contact details First …" at bounding box center [363, 163] width 391 height 302
click at [388, 144] on img at bounding box center [389, 144] width 5 height 5
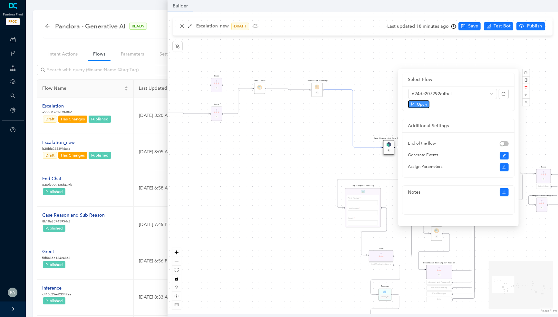
click at [425, 104] on span "Open" at bounding box center [422, 104] width 10 height 6
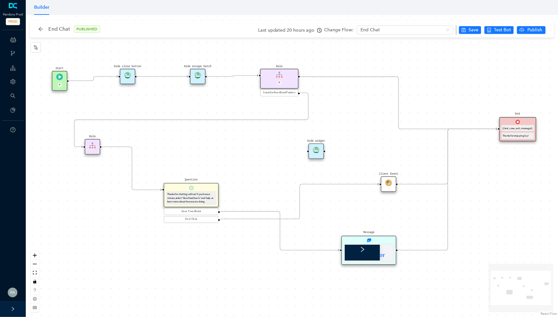
click at [499, 244] on div "Start P End {{test_case_exit_message}} Thanks for stopping by! Rule P haveGetfe…" at bounding box center [292, 166] width 533 height 302
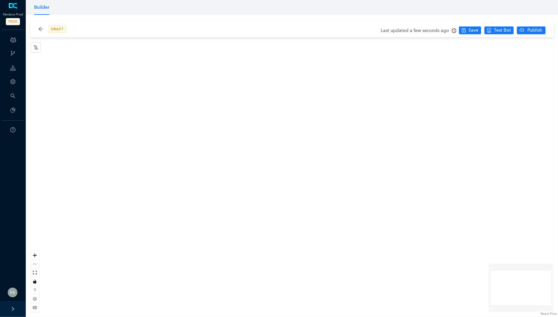
drag, startPoint x: 325, startPoint y: 144, endPoint x: 179, endPoint y: 174, distance: 149.1
click at [179, 174] on div at bounding box center [292, 166] width 533 height 302
click at [43, 29] on icon "arrow-left" at bounding box center [41, 29] width 4 height 4
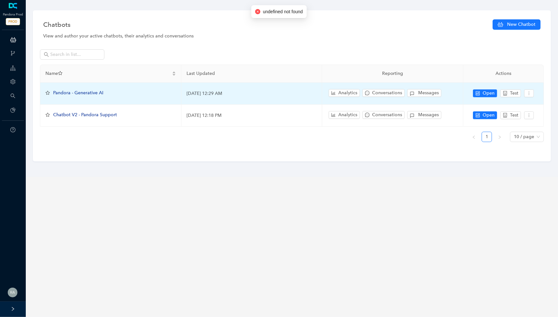
click at [83, 90] on span "Pandora - Generative AI" at bounding box center [78, 92] width 50 height 5
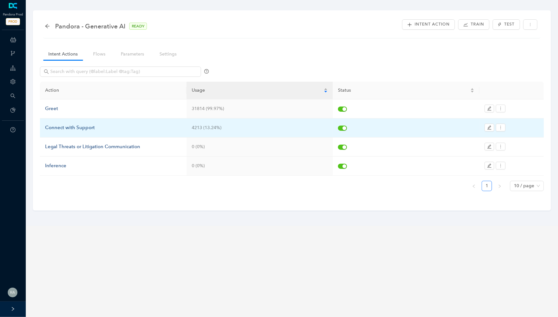
click at [80, 126] on div "Connect with Support" at bounding box center [113, 128] width 136 height 8
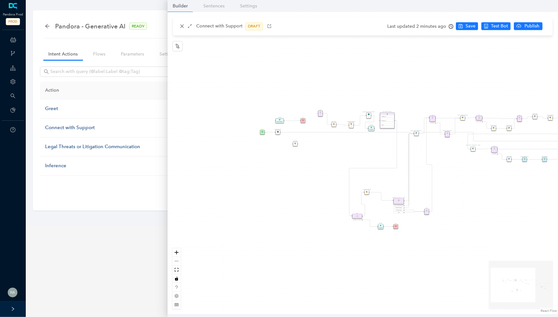
drag, startPoint x: 236, startPoint y: 147, endPoint x: 352, endPoint y: 154, distance: 115.9
click at [352, 154] on div "Rule P Start Rule P IsAvailable Rule newContact Get Contact details First Name …" at bounding box center [363, 163] width 391 height 302
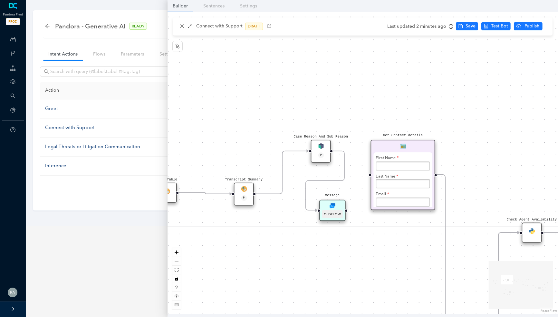
drag, startPoint x: 348, startPoint y: 154, endPoint x: 251, endPoint y: 262, distance: 145.0
click at [251, 262] on div "Rule P Start Rule P IsAvailable Rule newContact Get Contact details First Name …" at bounding box center [363, 163] width 391 height 302
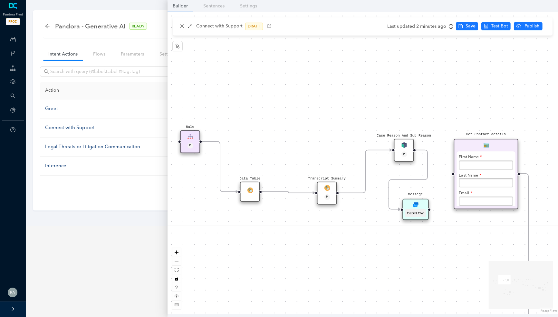
drag, startPoint x: 317, startPoint y: 85, endPoint x: 398, endPoint y: 84, distance: 80.9
click at [400, 84] on div "Rule P Start Rule P IsAvailable Rule newContact Get Contact details First Name …" at bounding box center [363, 163] width 391 height 302
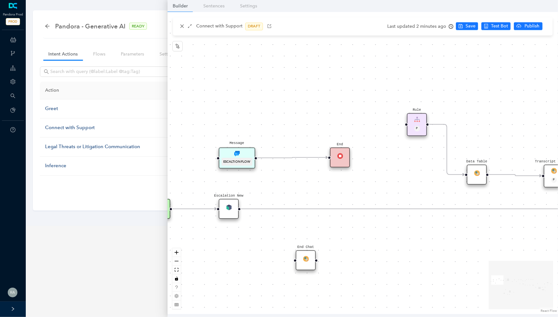
drag, startPoint x: 337, startPoint y: 106, endPoint x: 566, endPoint y: 87, distance: 230.0
click at [558, 87] on html "Pandora Prod PROD ChatBots & Ticket Automations Webhooks Guide Account Search P…" at bounding box center [279, 158] width 558 height 317
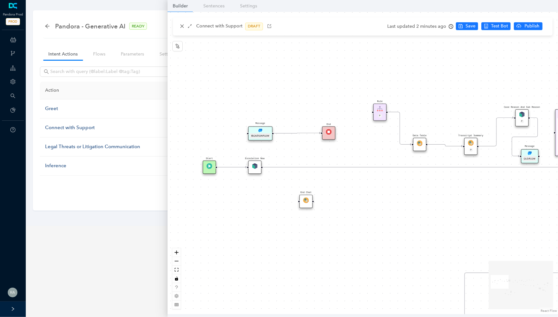
drag, startPoint x: 442, startPoint y: 215, endPoint x: 400, endPoint y: 177, distance: 56.8
click at [400, 177] on div "Rule P Start Rule P IsAvailable Rule newContact Get Contact details First Name …" at bounding box center [363, 163] width 391 height 302
click at [255, 166] on img at bounding box center [255, 166] width 6 height 6
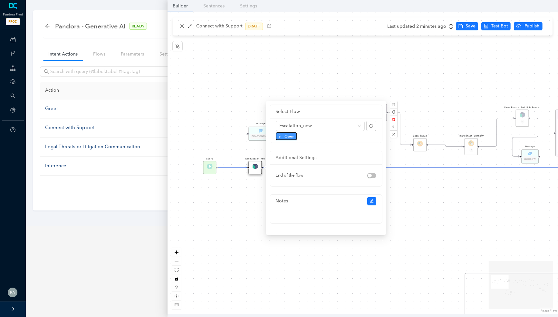
click at [292, 134] on span "Open" at bounding box center [290, 136] width 10 height 6
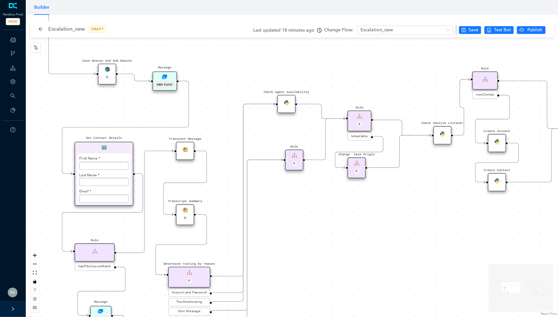
drag, startPoint x: 239, startPoint y: 193, endPoint x: 430, endPoint y: 303, distance: 220.4
click at [430, 303] on div "Rule P Data Table Rule P IsAvailable Rule newContact Get Contact details First …" at bounding box center [292, 166] width 533 height 302
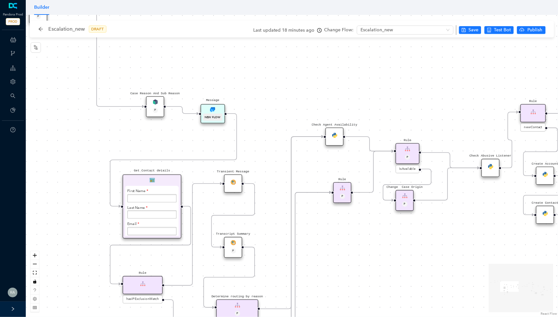
click at [155, 102] on img at bounding box center [154, 101] width 5 height 5
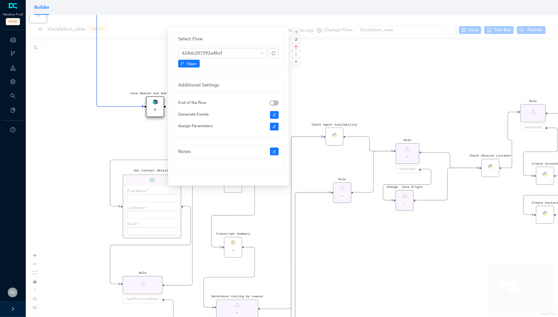
click at [108, 155] on div "Rule P Data Table Rule P IsAvailable Rule newContact Get Contact details First …" at bounding box center [292, 166] width 533 height 302
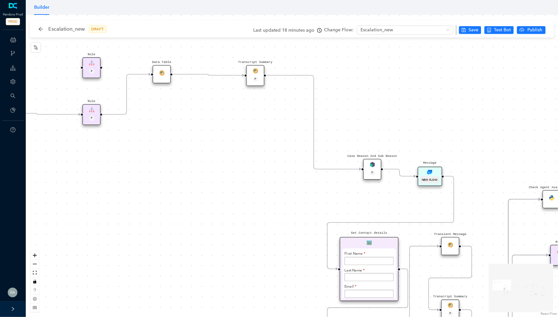
drag, startPoint x: 91, startPoint y: 146, endPoint x: 308, endPoint y: 209, distance: 225.8
click at [309, 209] on div "Rule P Data Table Rule P IsAvailable Rule newContact Get Contact details First …" at bounding box center [292, 166] width 533 height 302
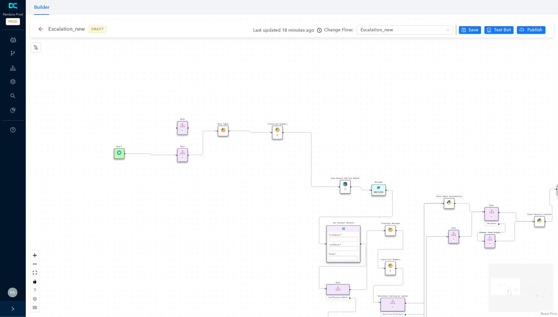
click at [346, 185] on img at bounding box center [345, 183] width 5 height 5
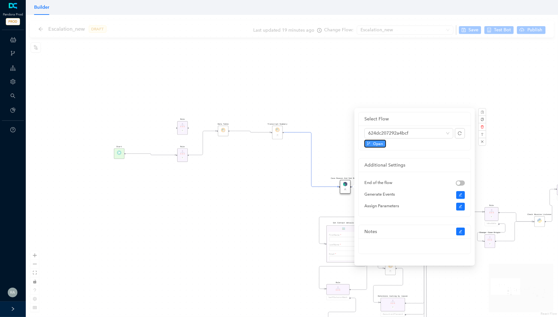
click at [378, 142] on span "Open" at bounding box center [379, 144] width 10 height 6
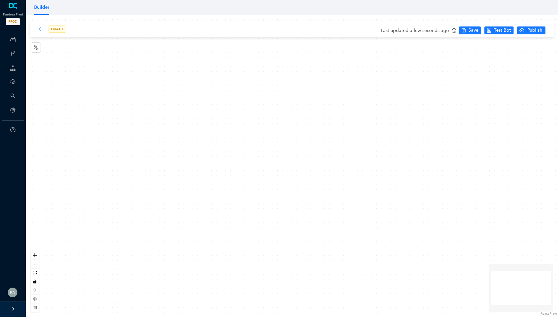
click at [39, 30] on icon "arrow-left" at bounding box center [40, 28] width 5 height 5
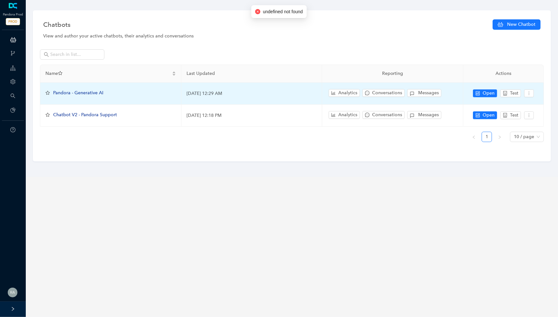
click at [88, 93] on span "Pandora - Generative AI" at bounding box center [78, 92] width 50 height 5
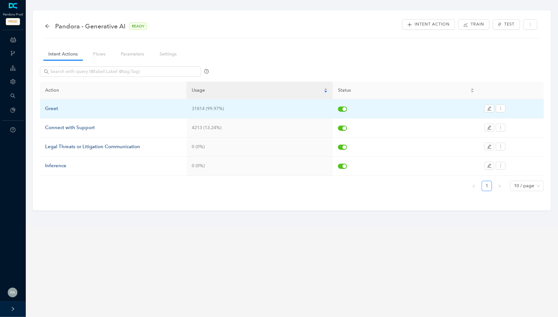
click at [58, 107] on div "Greet" at bounding box center [113, 109] width 136 height 8
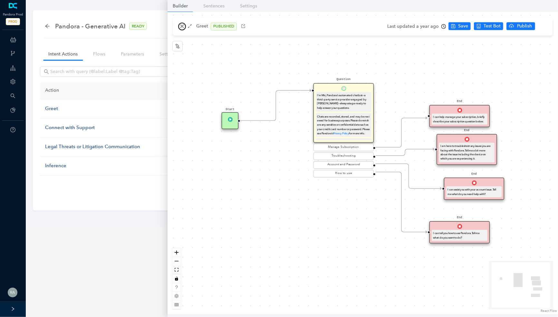
click at [183, 28] on icon "close" at bounding box center [183, 27] width 4 height 4
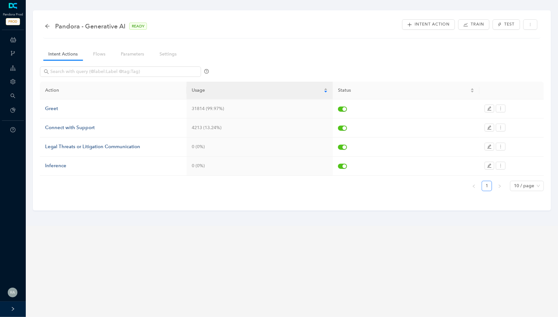
click at [53, 109] on div "Greet" at bounding box center [113, 109] width 136 height 8
